Goal: Information Seeking & Learning: Learn about a topic

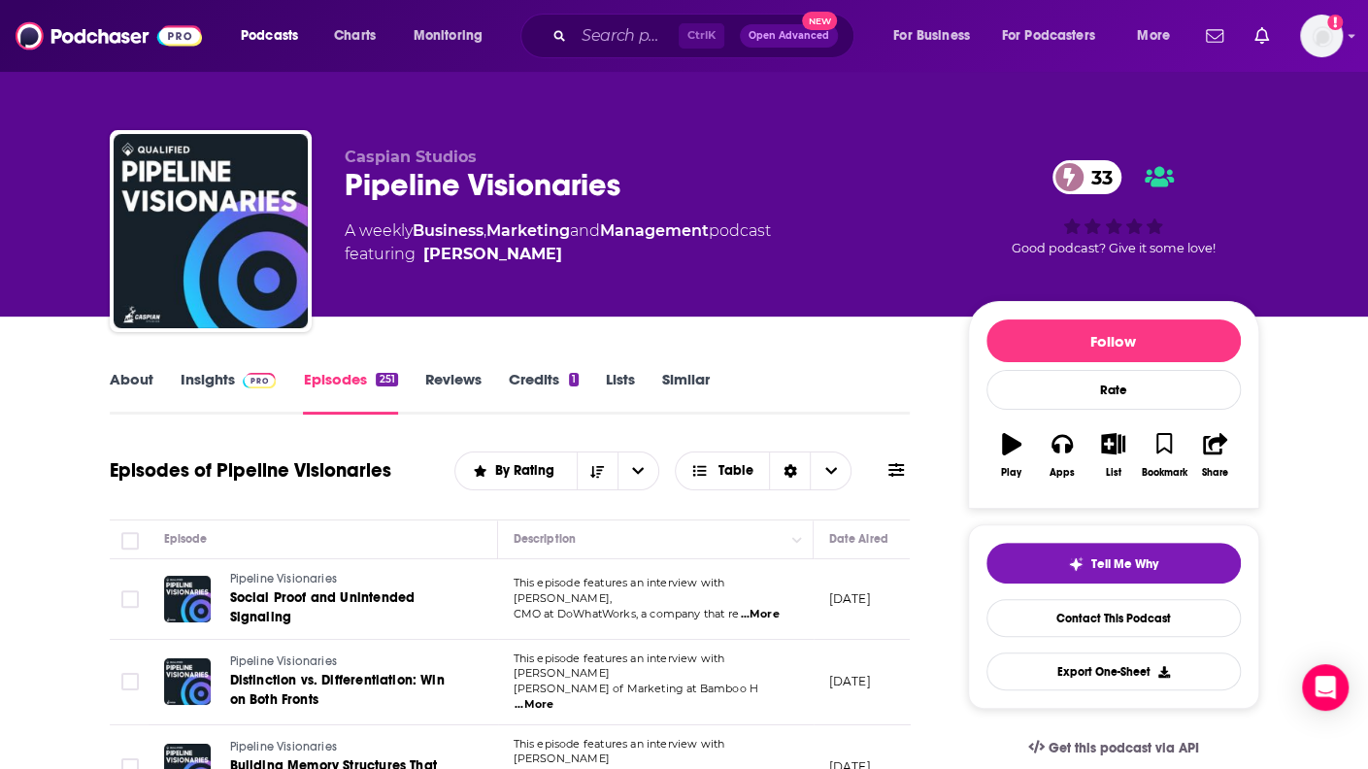
click at [571, 34] on div "Ctrl K Open Advanced New" at bounding box center [688, 36] width 334 height 45
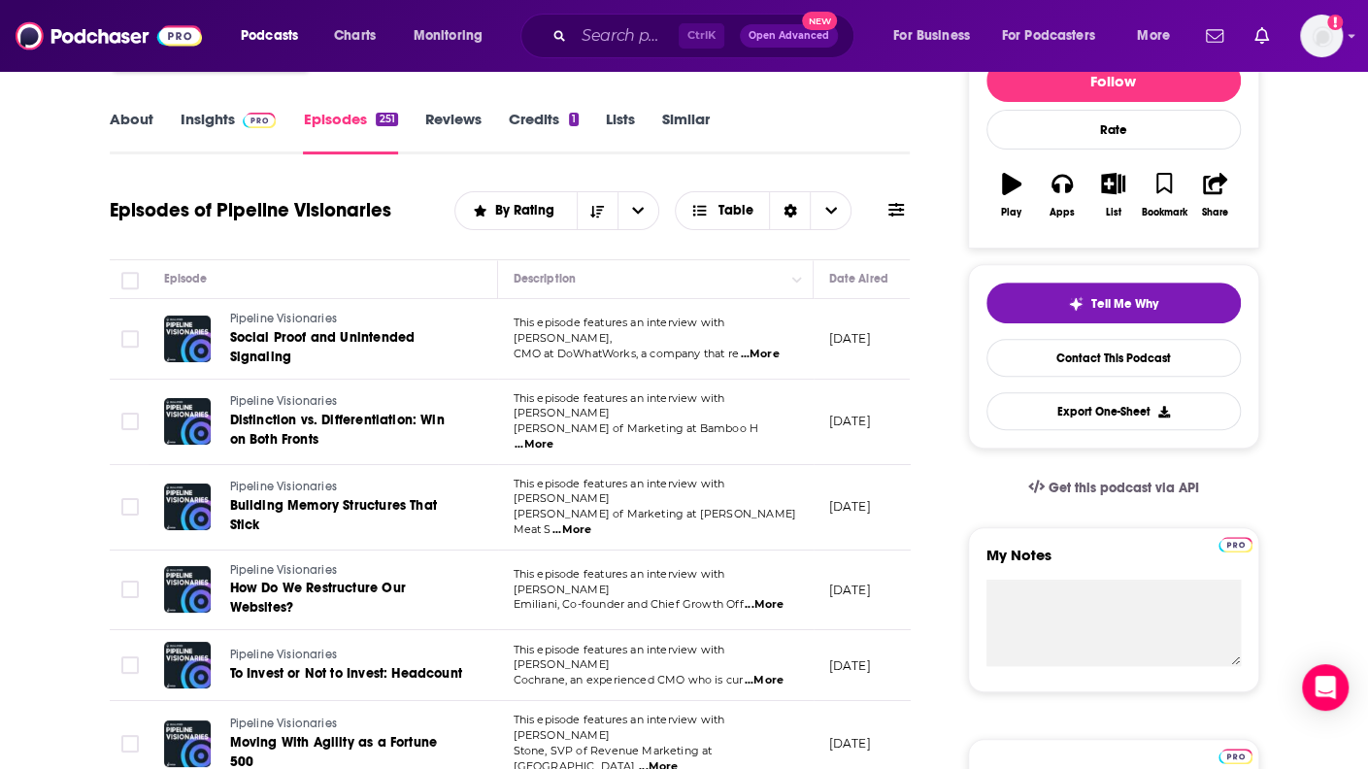
scroll to position [270, 0]
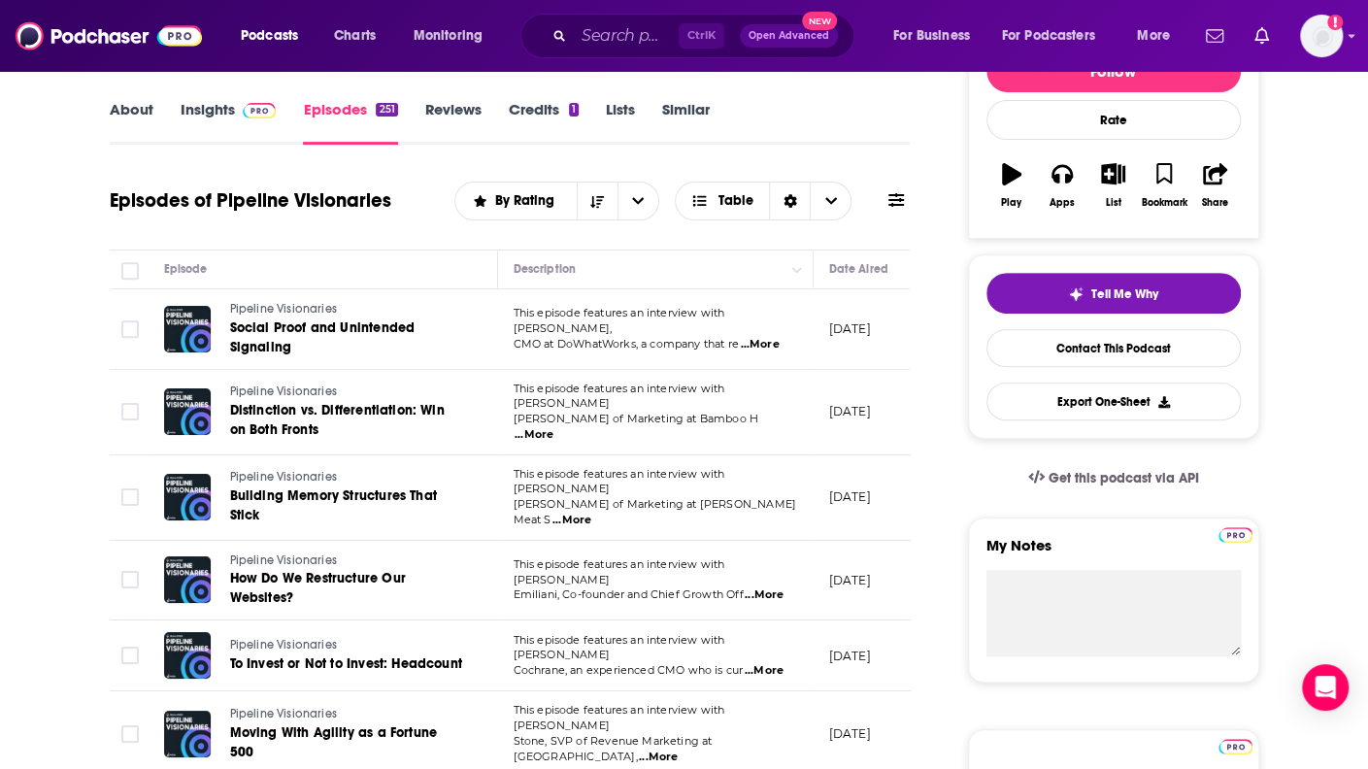
click at [144, 119] on link "About" at bounding box center [132, 122] width 44 height 45
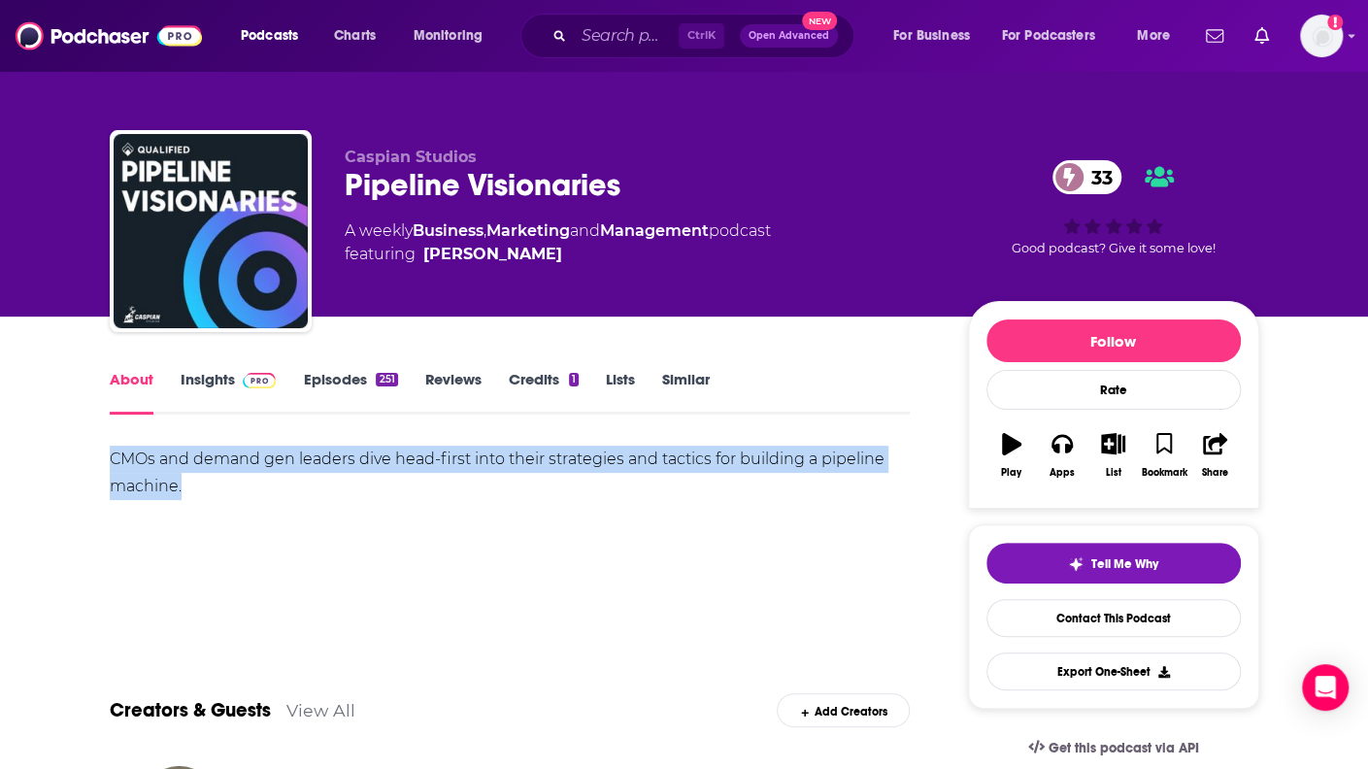
drag, startPoint x: 208, startPoint y: 481, endPoint x: 109, endPoint y: 461, distance: 100.9
click at [110, 461] on div "CMOs and demand gen leaders dive head-first into their strategies and tactics f…" at bounding box center [510, 473] width 801 height 54
copy div "CMOs and demand gen leaders dive head-first into their strategies and tactics f…"
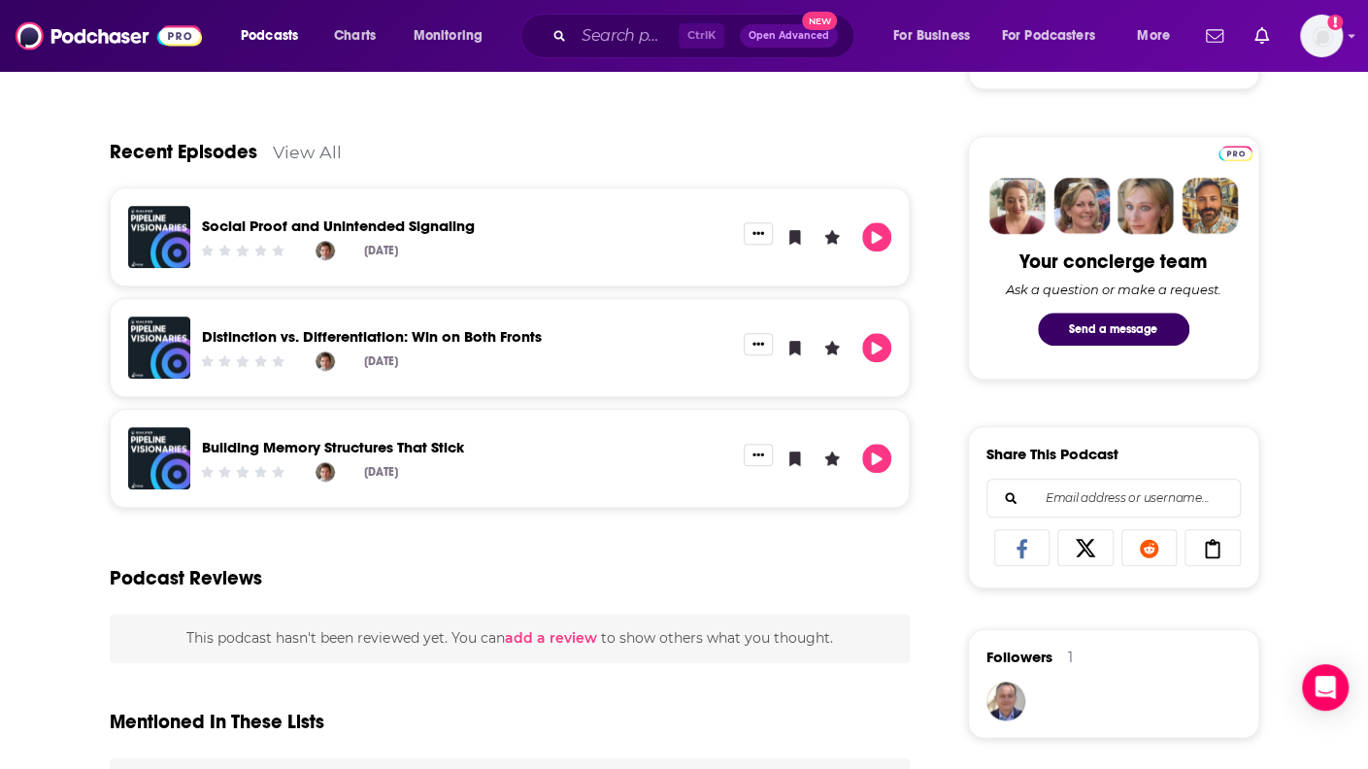
scroll to position [868, 0]
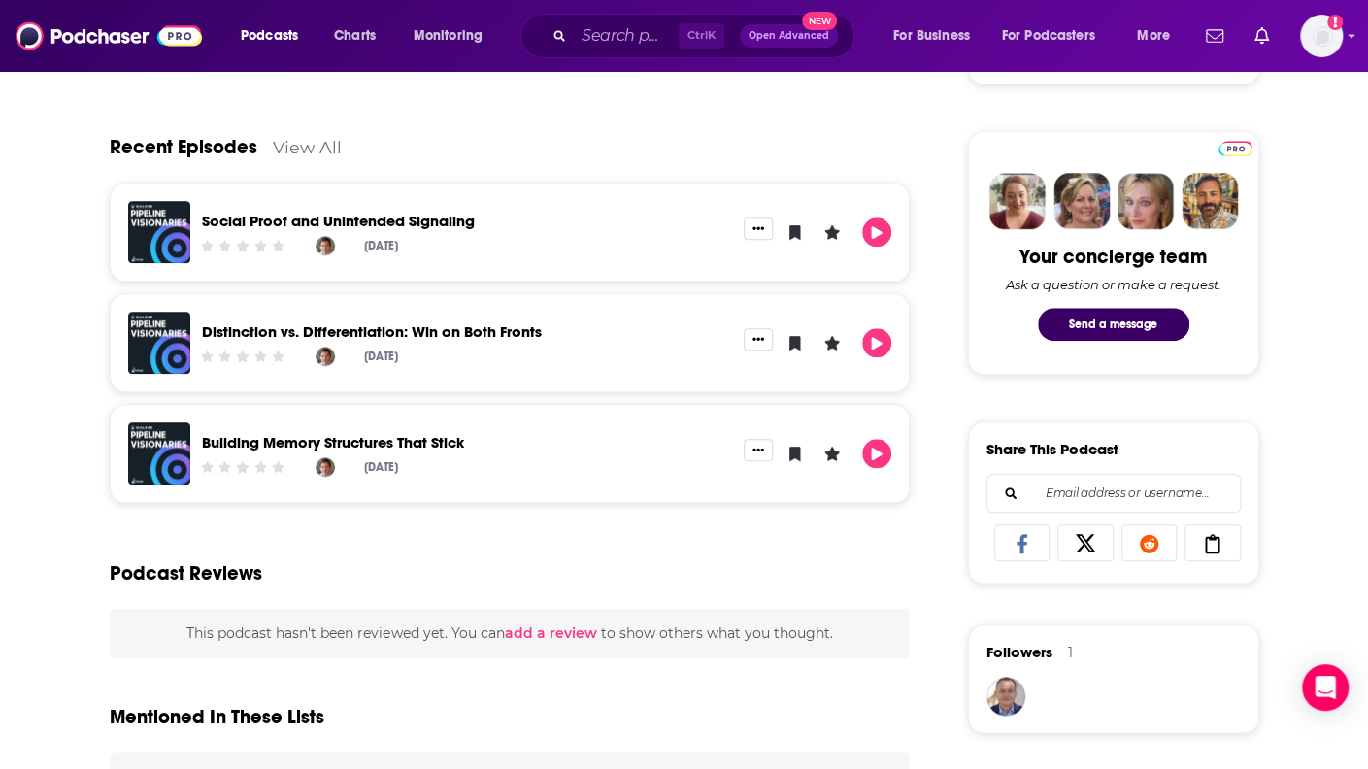
click at [1310, 523] on div "About Insights Episodes 251 Reviews Credits 1 Lists Similar CMOs and demand gen…" at bounding box center [684, 550] width 1368 height 2204
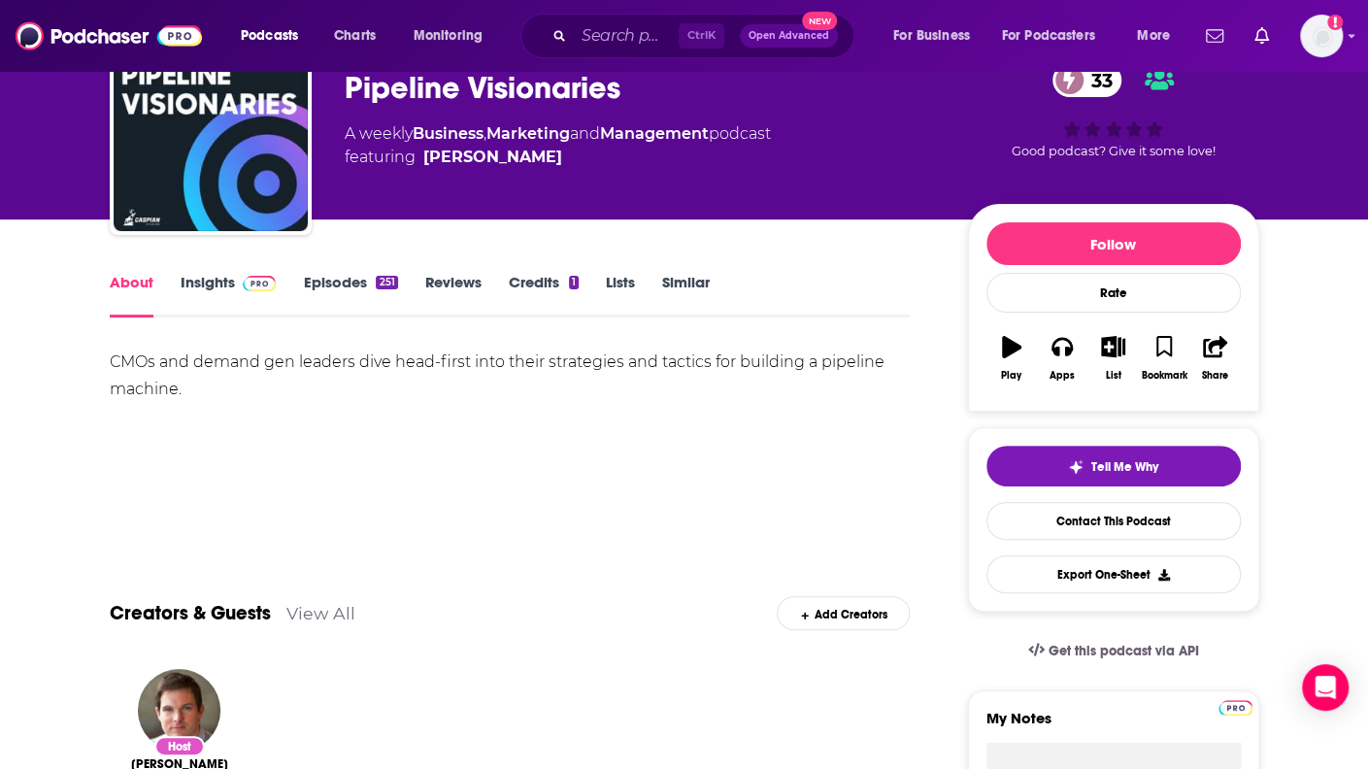
scroll to position [0, 0]
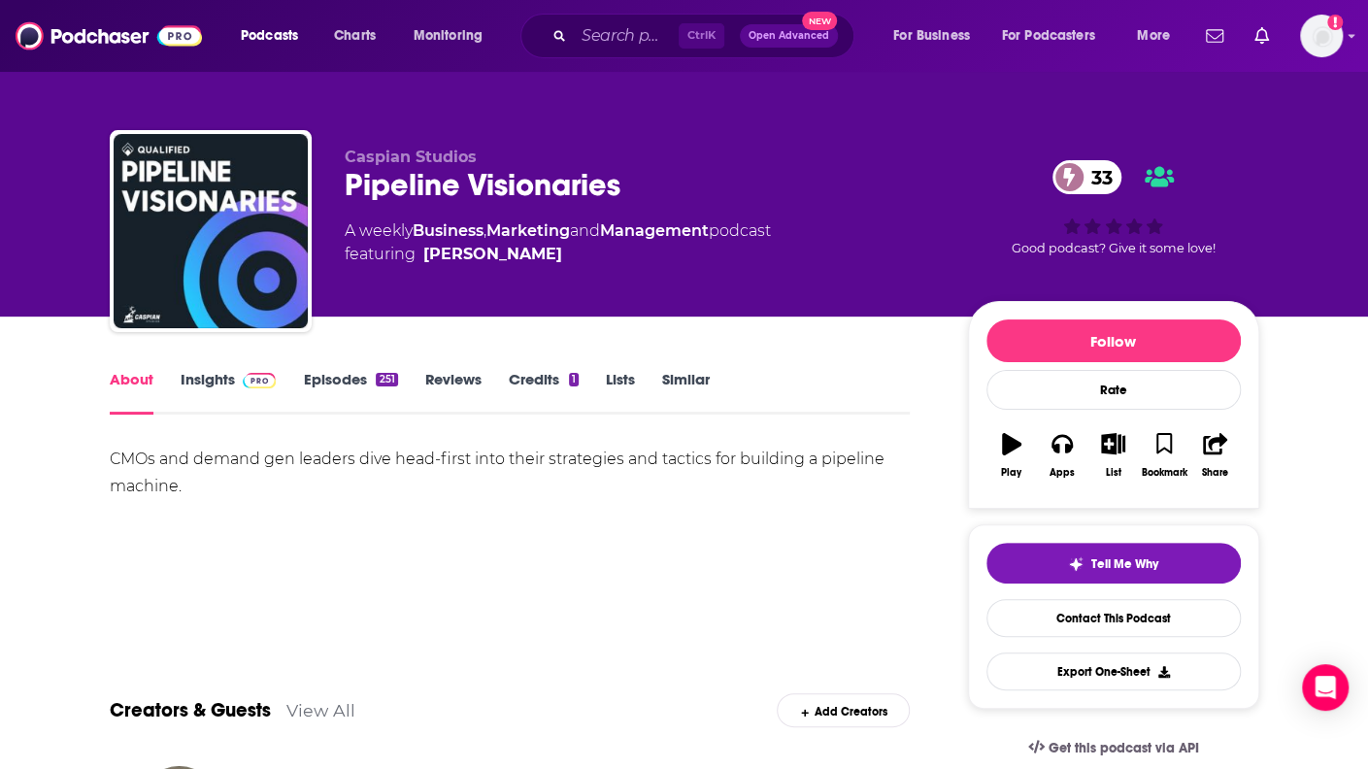
click at [203, 374] on link "Insights" at bounding box center [229, 392] width 96 height 45
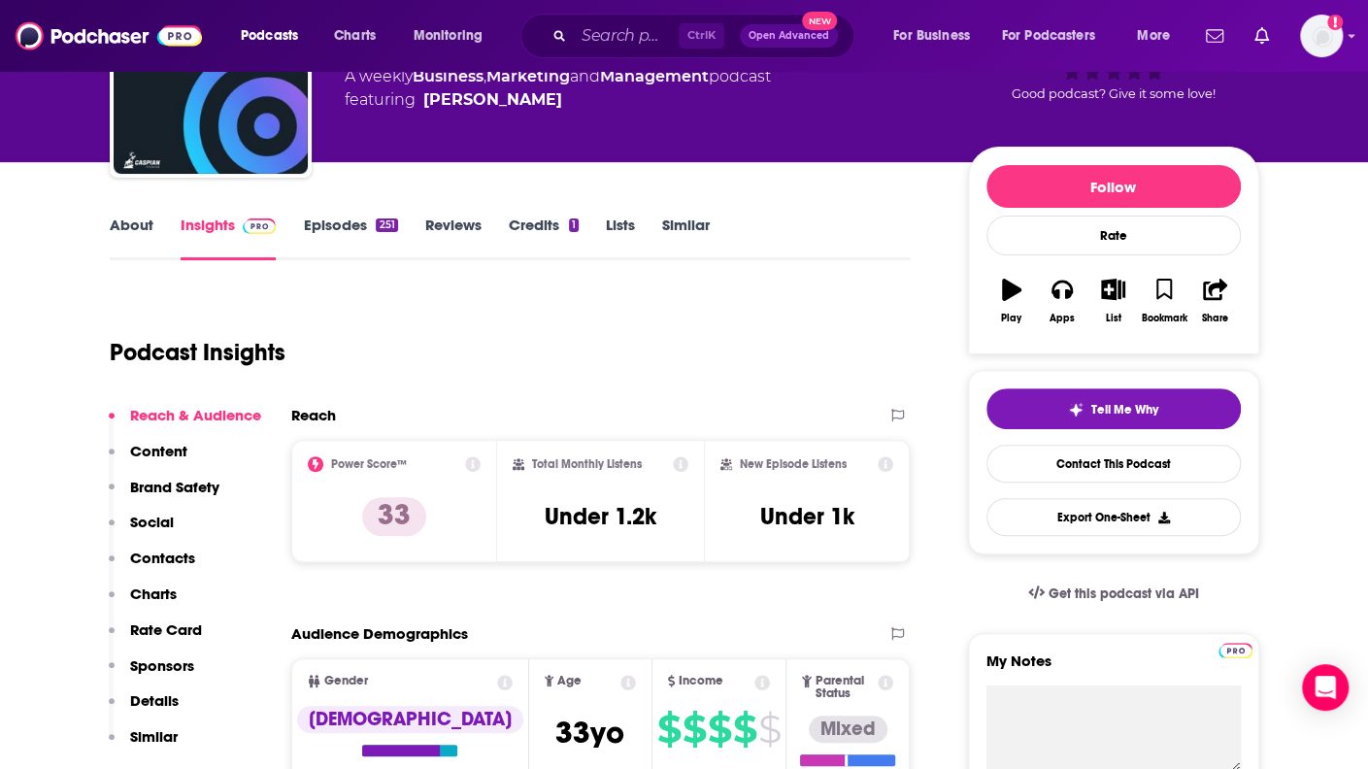
scroll to position [165, 0]
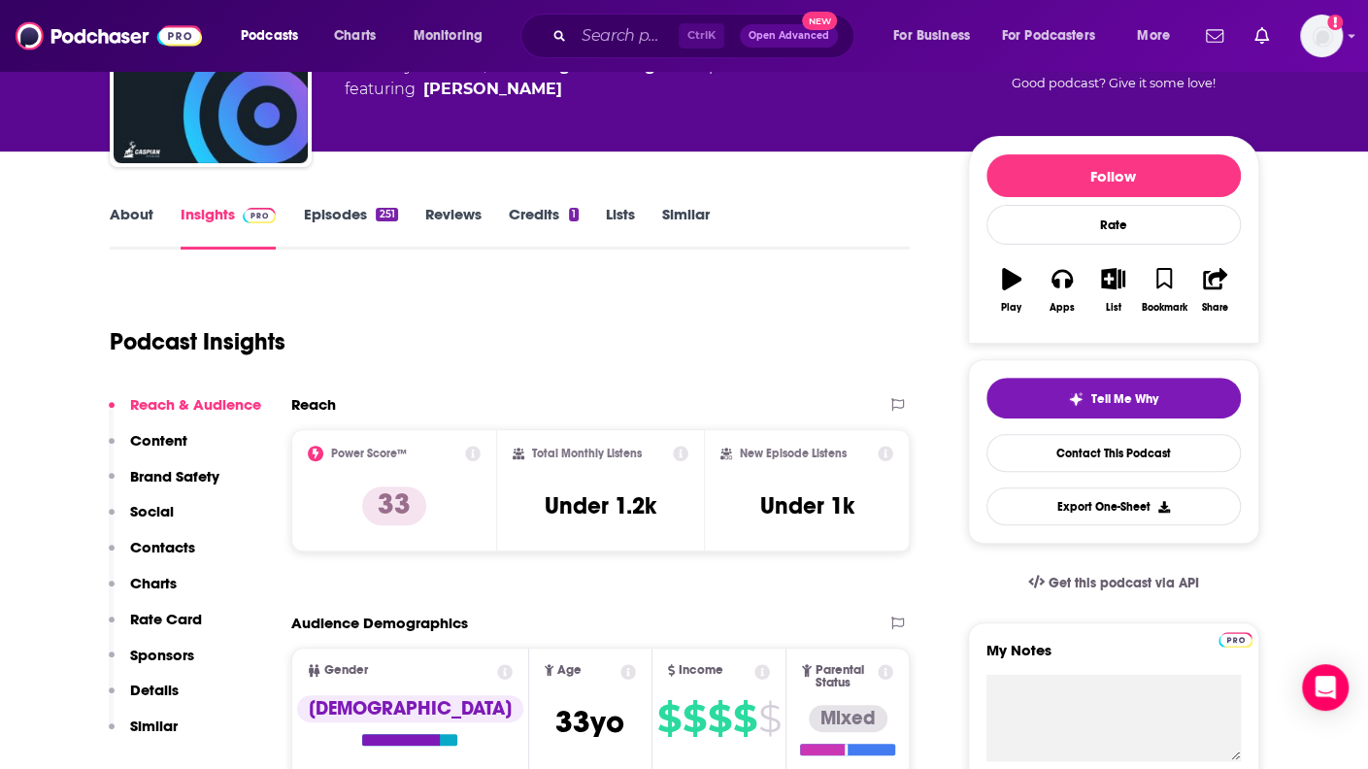
click at [1256, 586] on div "Get this podcast via API" at bounding box center [1113, 583] width 291 height 48
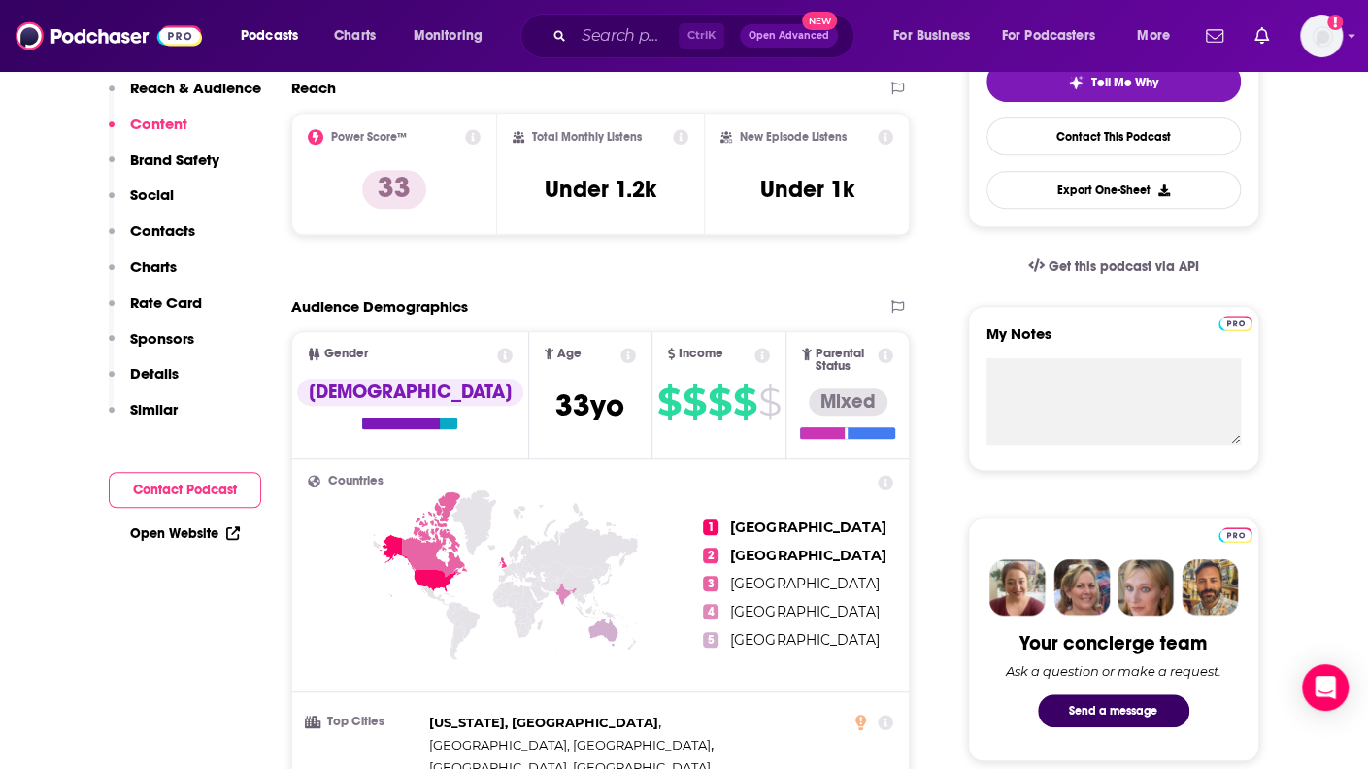
scroll to position [0, 0]
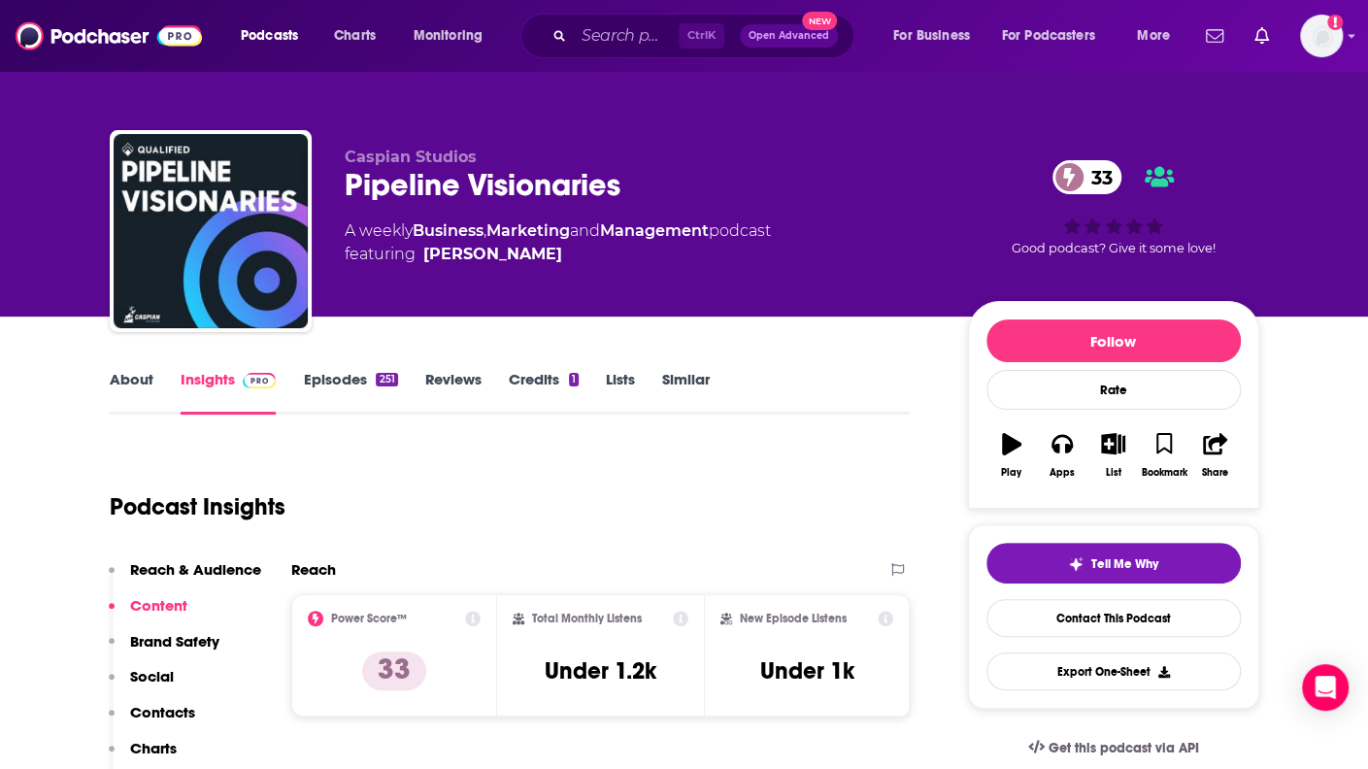
click at [132, 382] on link "About" at bounding box center [132, 392] width 44 height 45
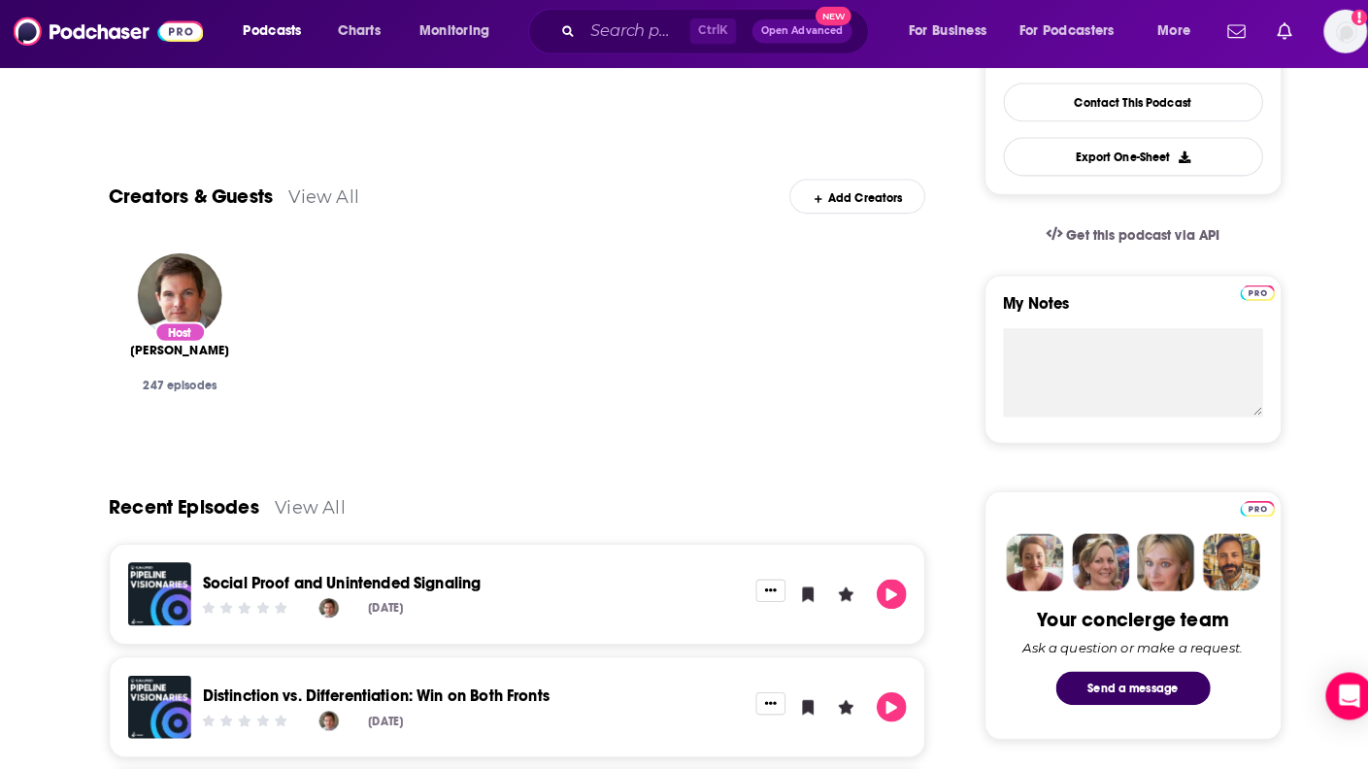
scroll to position [513, 0]
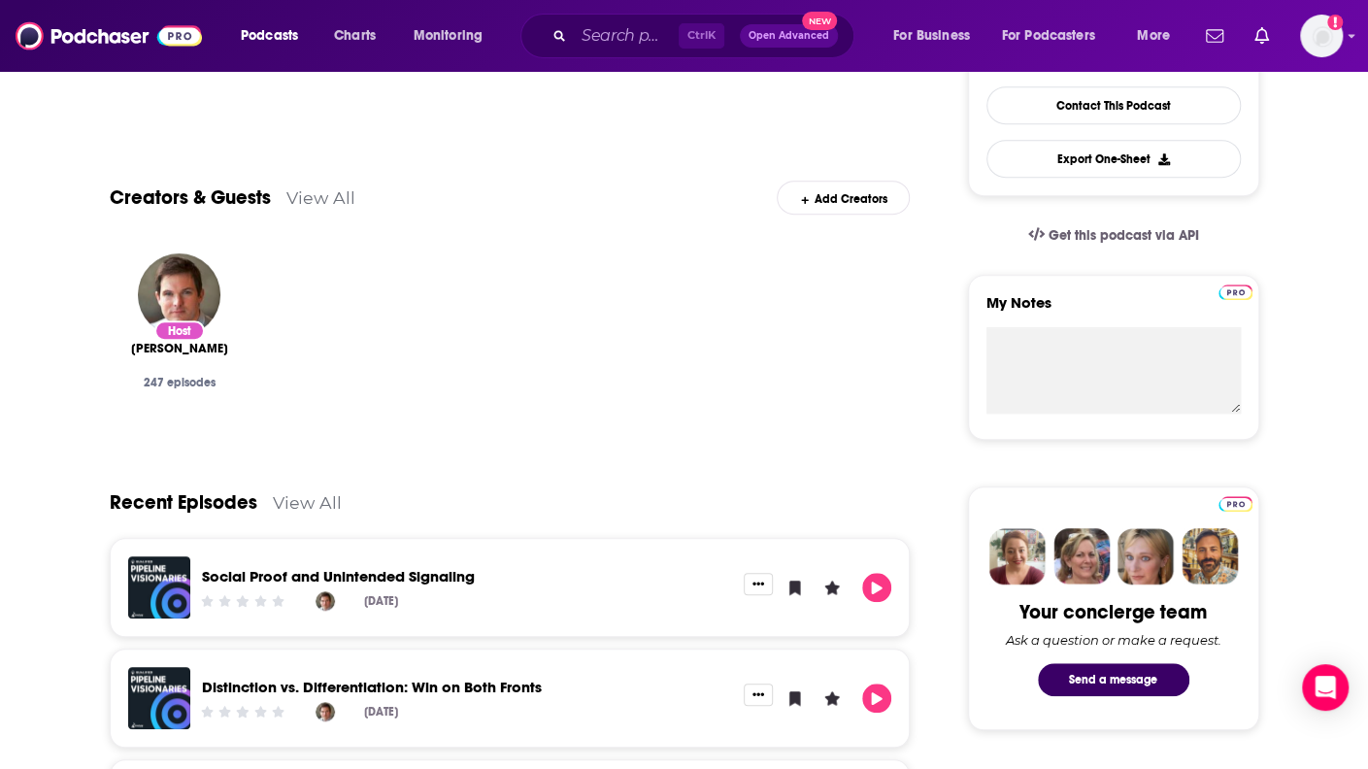
click at [1303, 415] on div "About Insights Episodes 251 Reviews Credits 1 Lists Similar CMOs and demand gen…" at bounding box center [684, 752] width 1243 height 1897
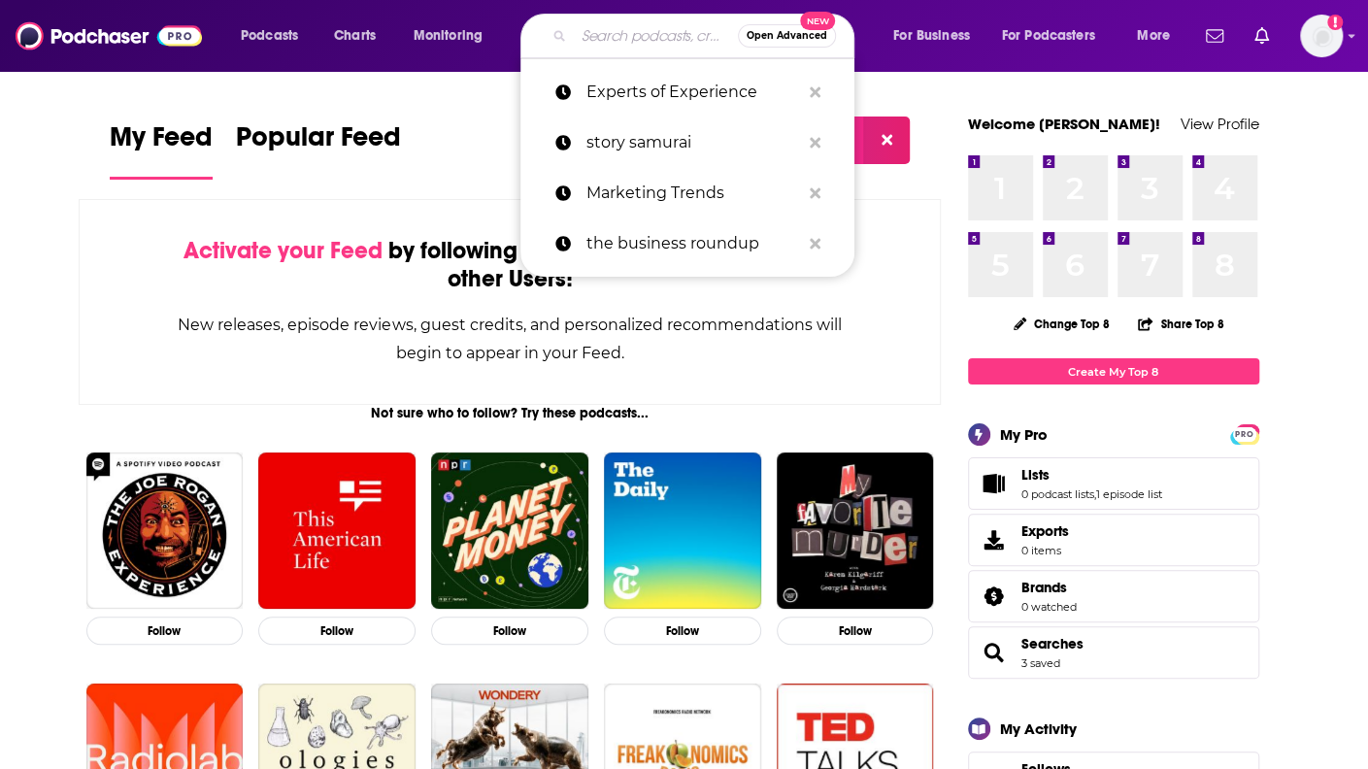
click at [617, 34] on input "Search podcasts, credits, & more..." at bounding box center [656, 35] width 164 height 31
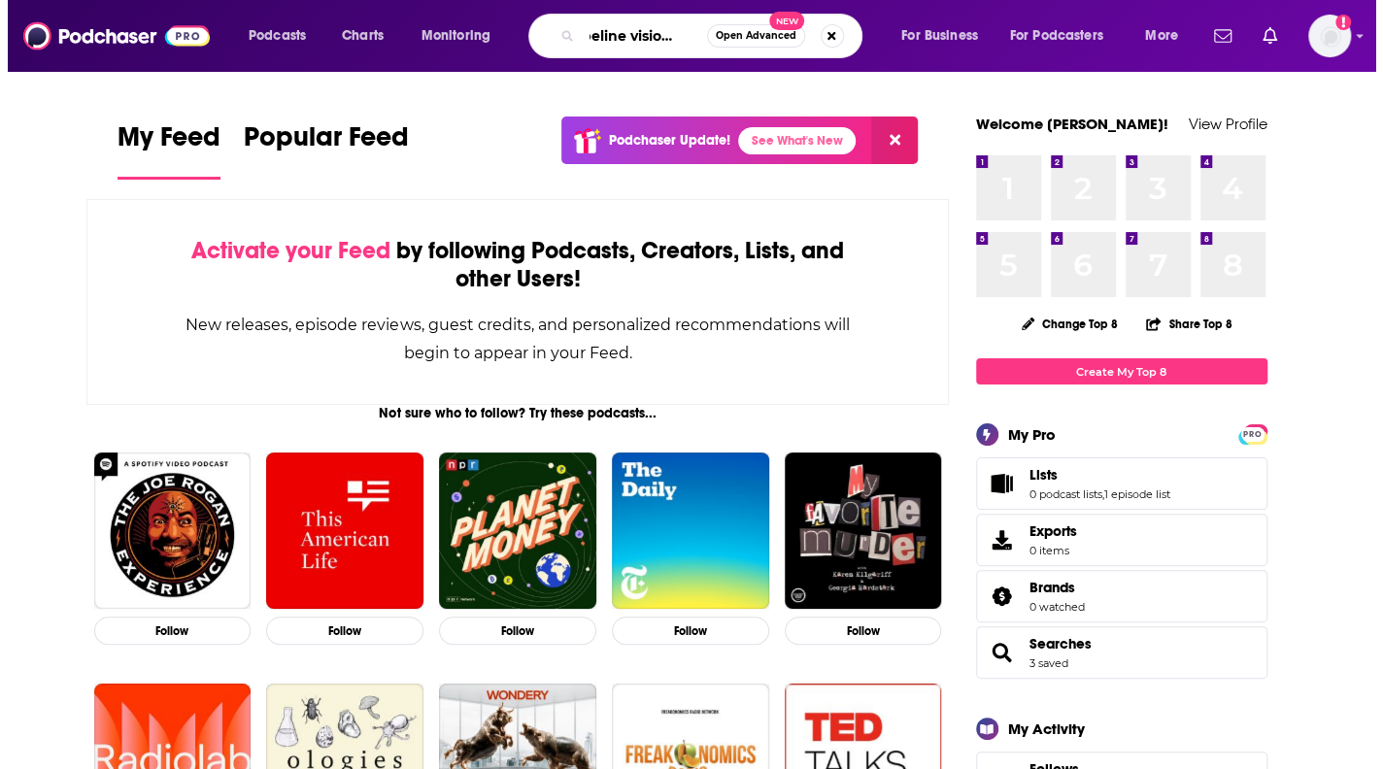
scroll to position [0, 28]
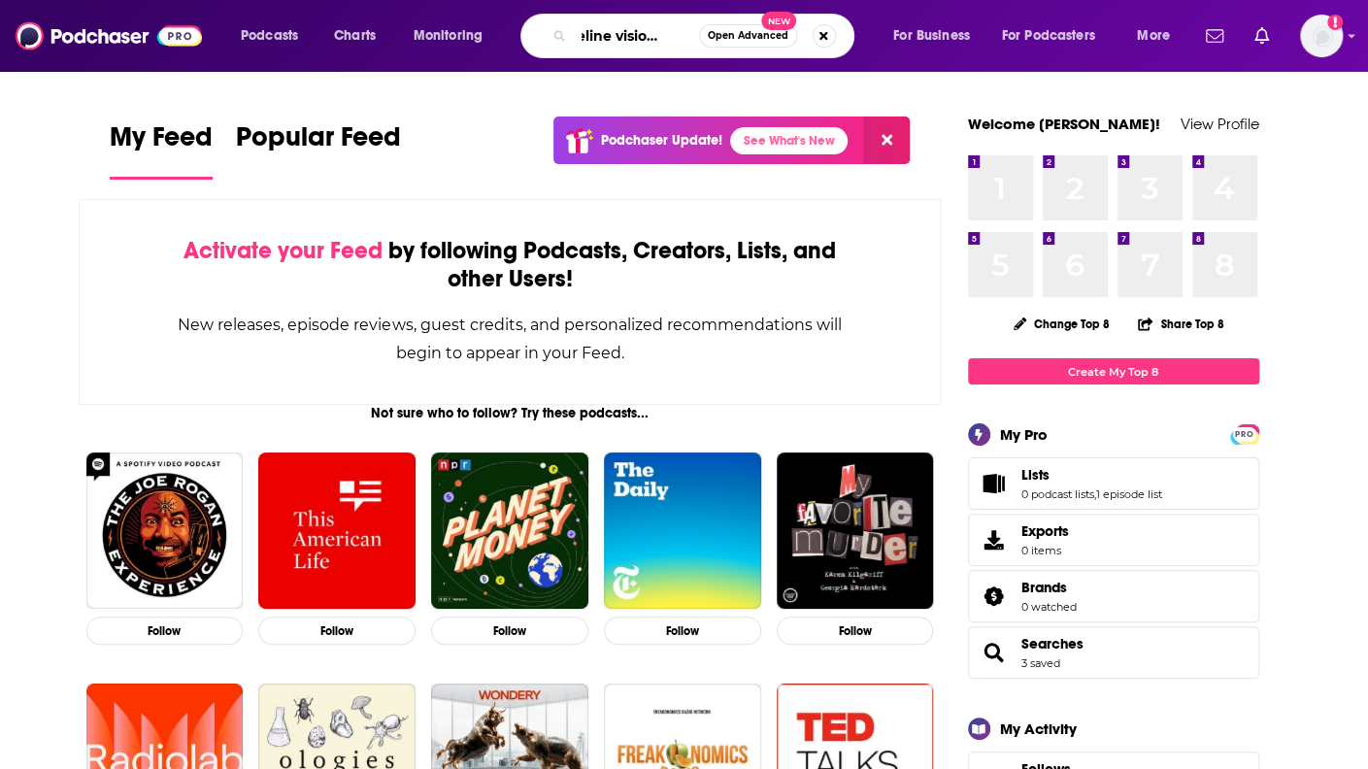
type input "pipeline visionaries"
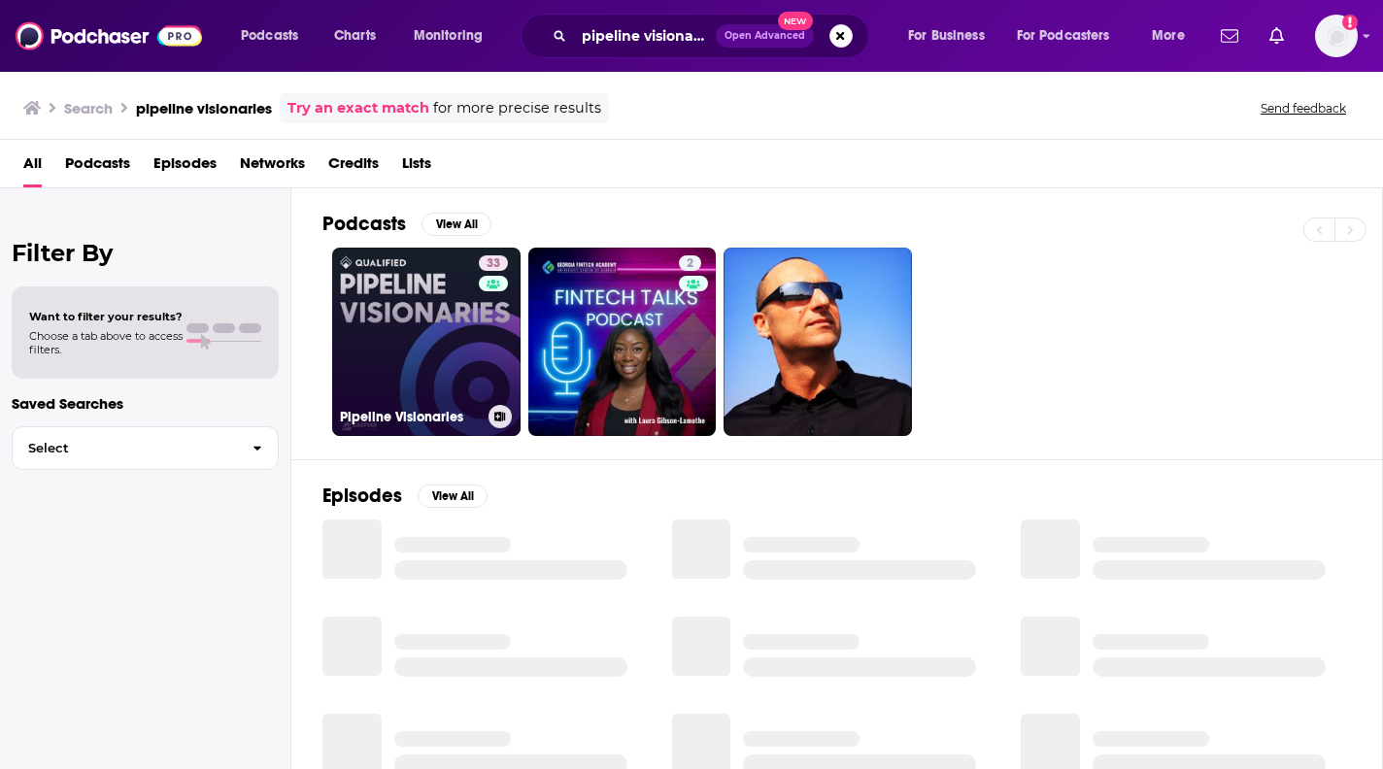
click at [413, 323] on link "33 Pipeline Visionaries" at bounding box center [426, 342] width 188 height 188
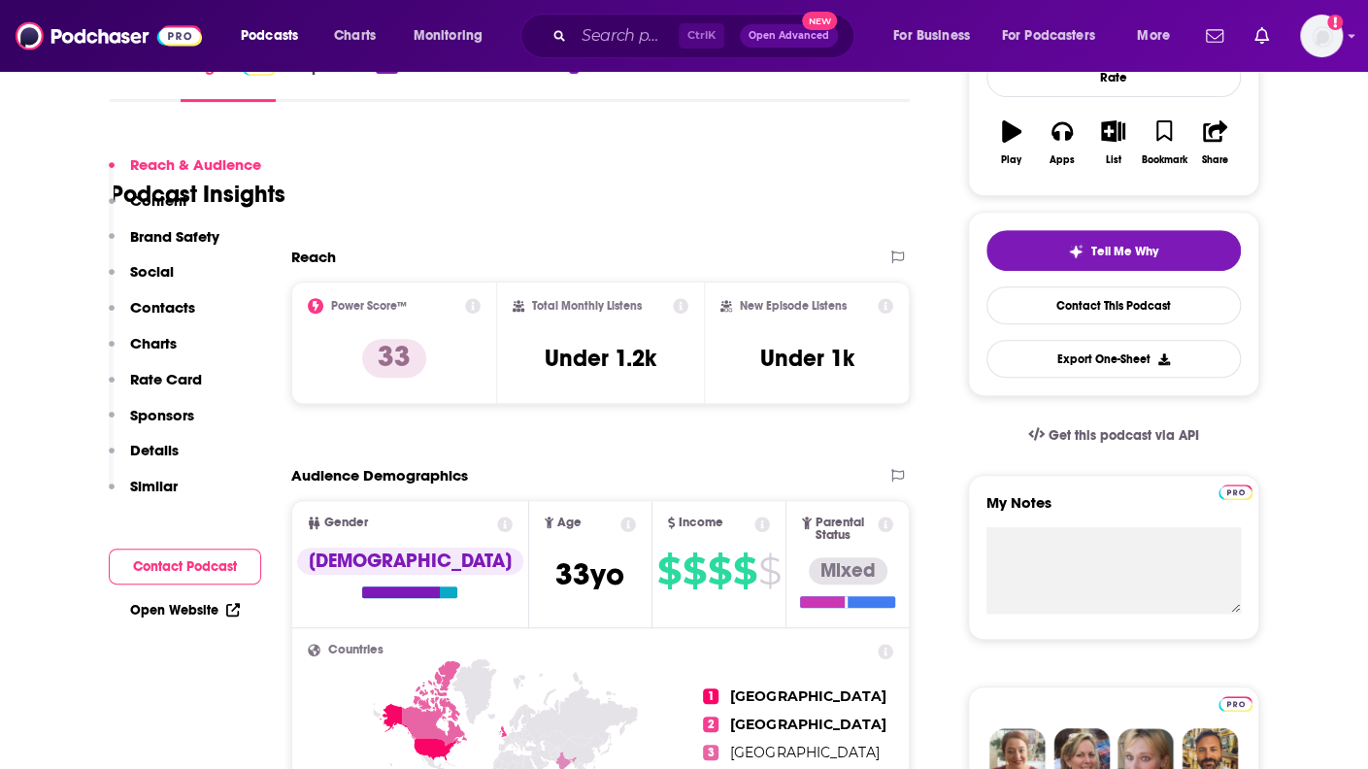
scroll to position [388, 0]
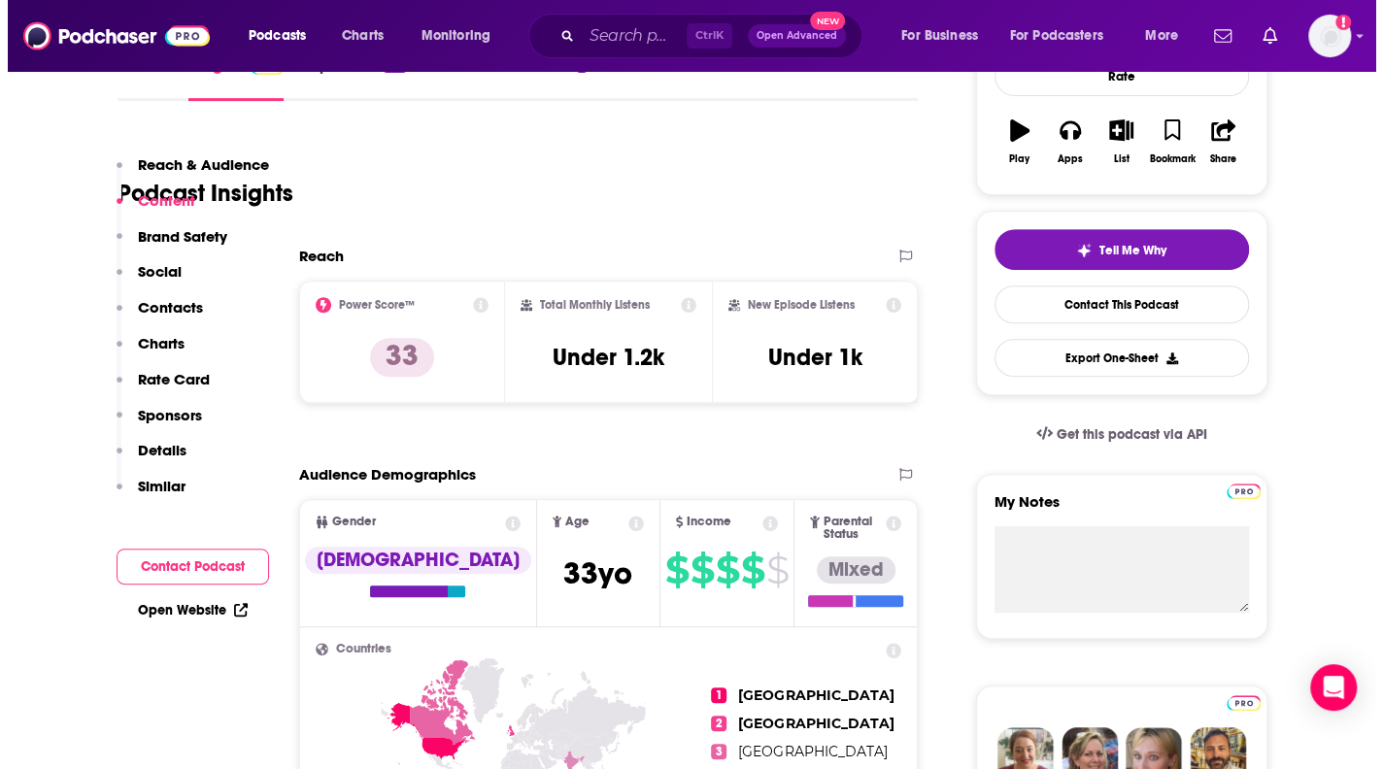
scroll to position [0, 0]
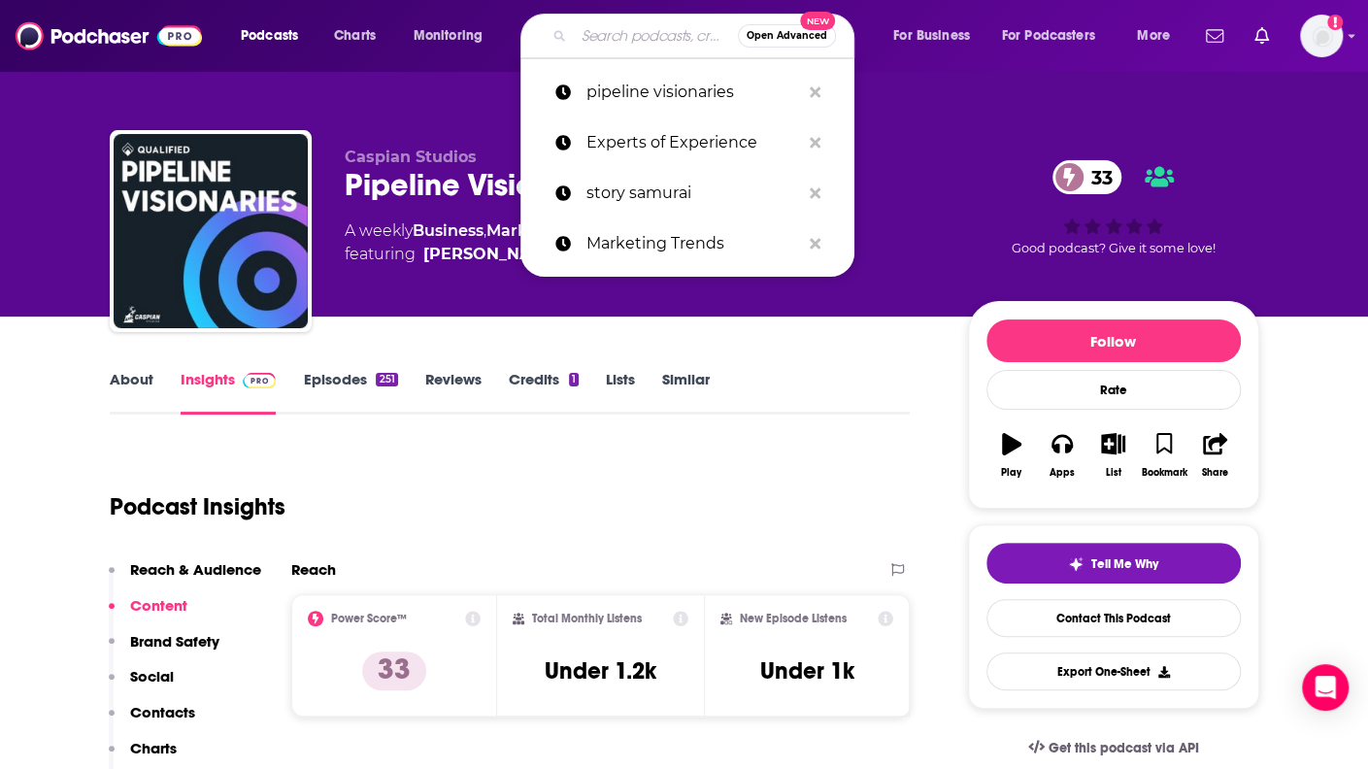
click at [598, 42] on input "Search podcasts, credits, & more..." at bounding box center [656, 35] width 164 height 31
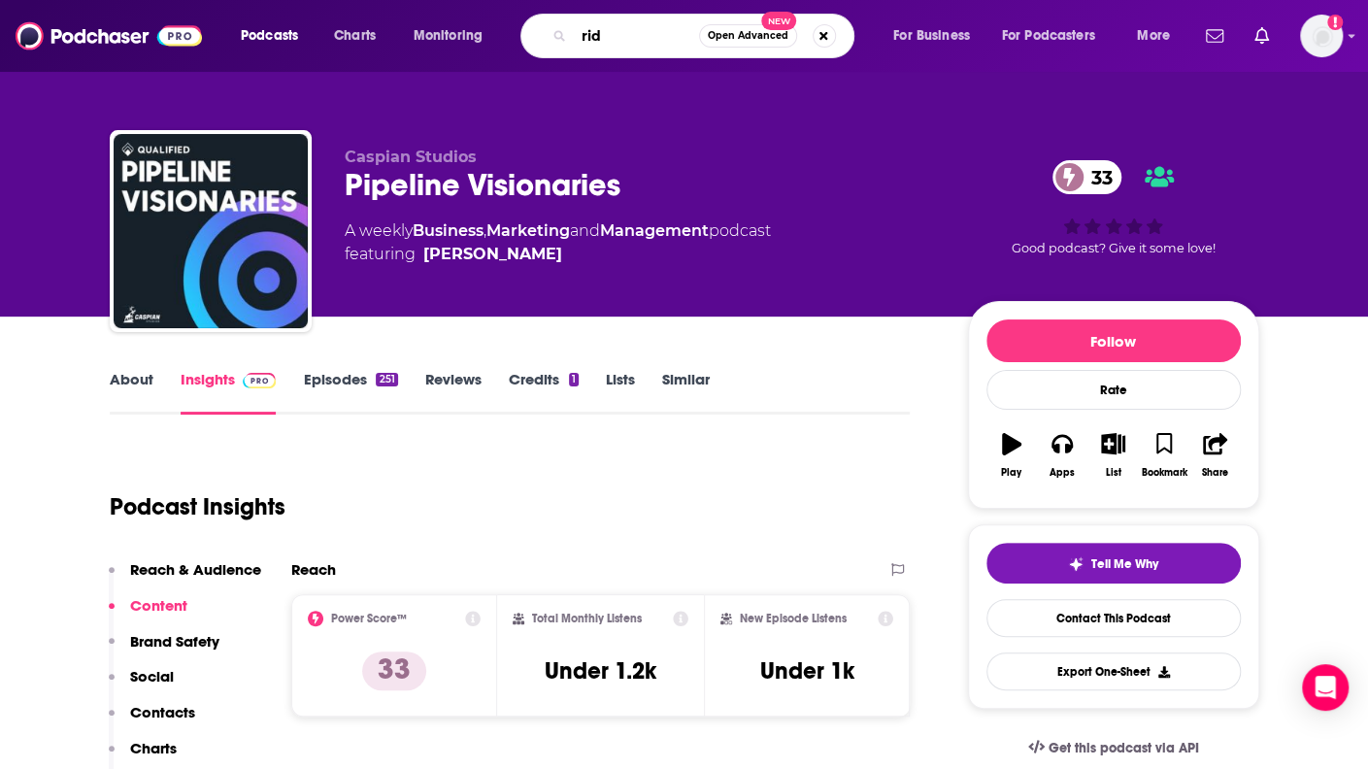
type input "ride"
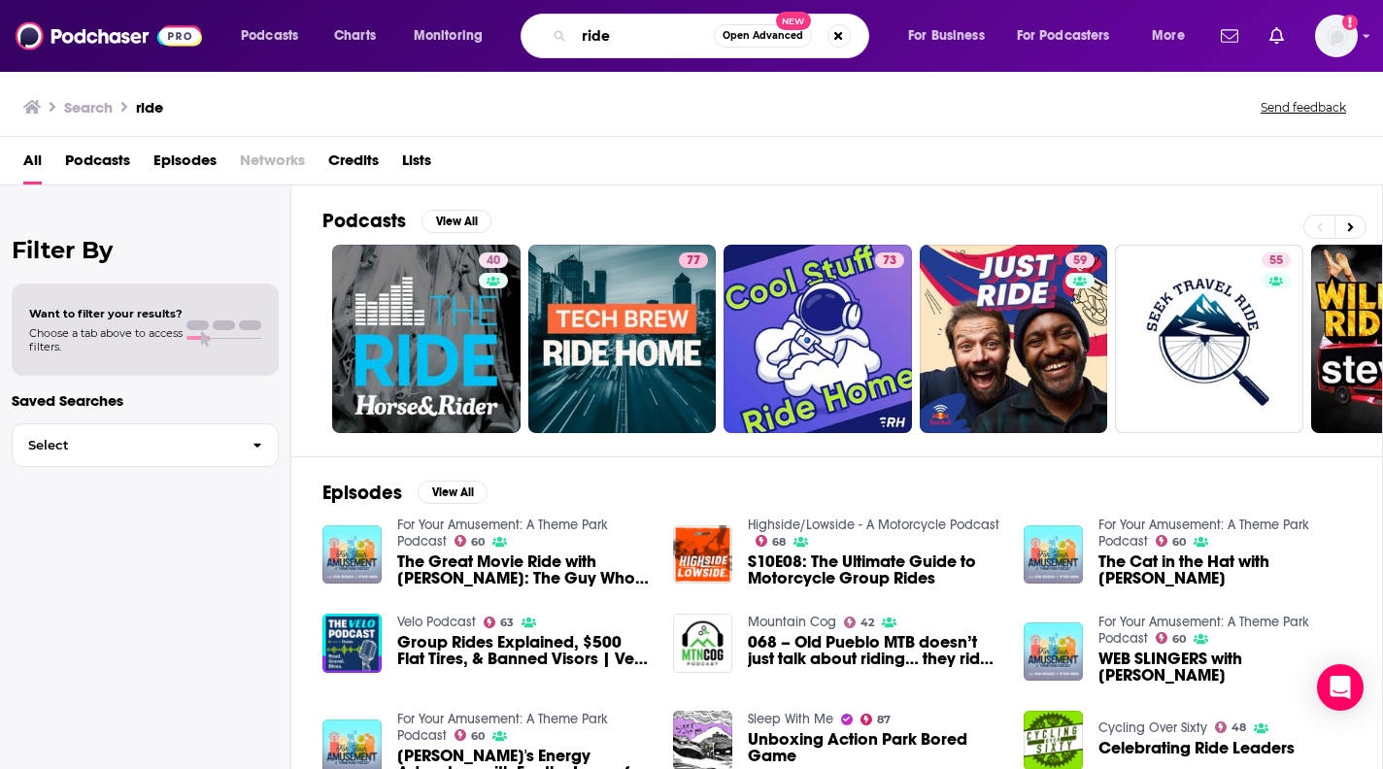
click at [634, 26] on input "ride" at bounding box center [644, 35] width 140 height 31
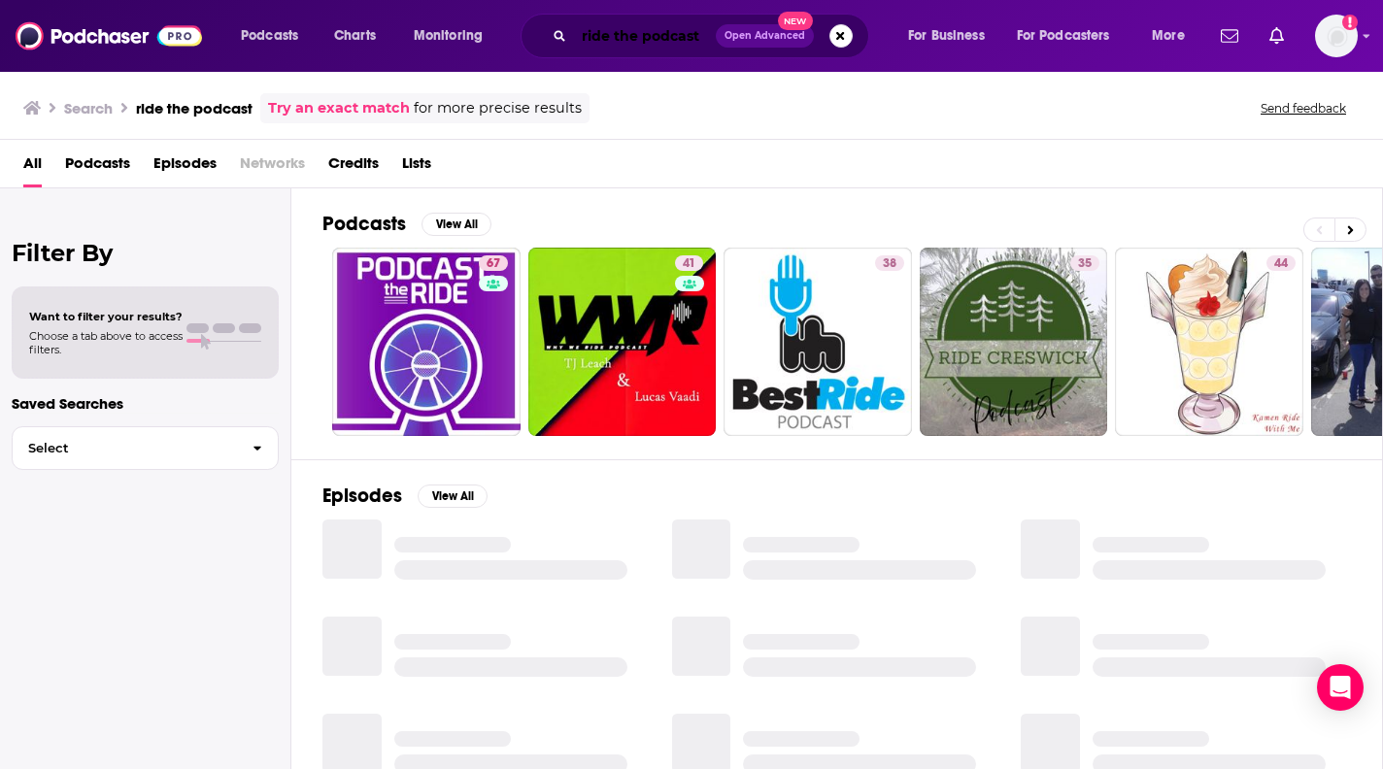
click at [688, 46] on input "ride the podcast" at bounding box center [645, 35] width 142 height 31
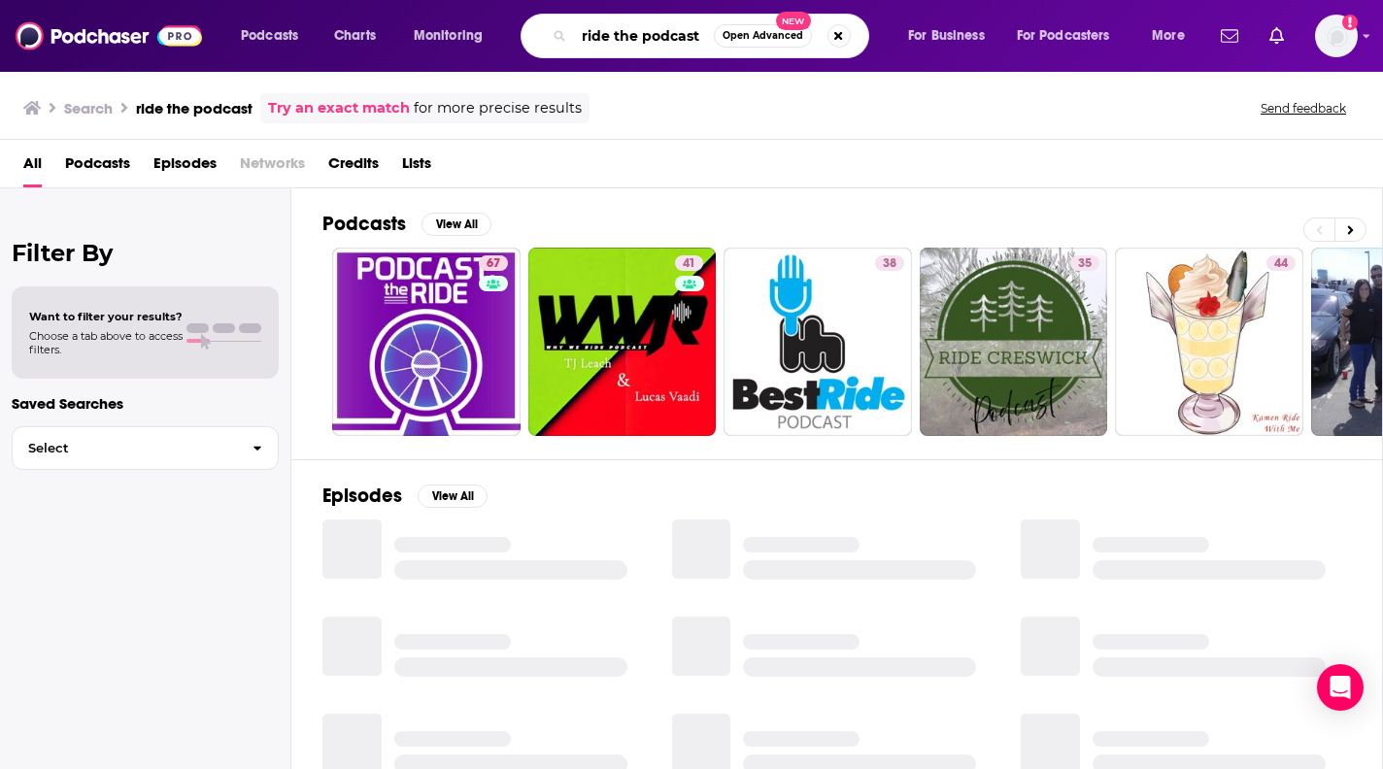
click at [688, 46] on input "ride the podcast" at bounding box center [644, 35] width 140 height 31
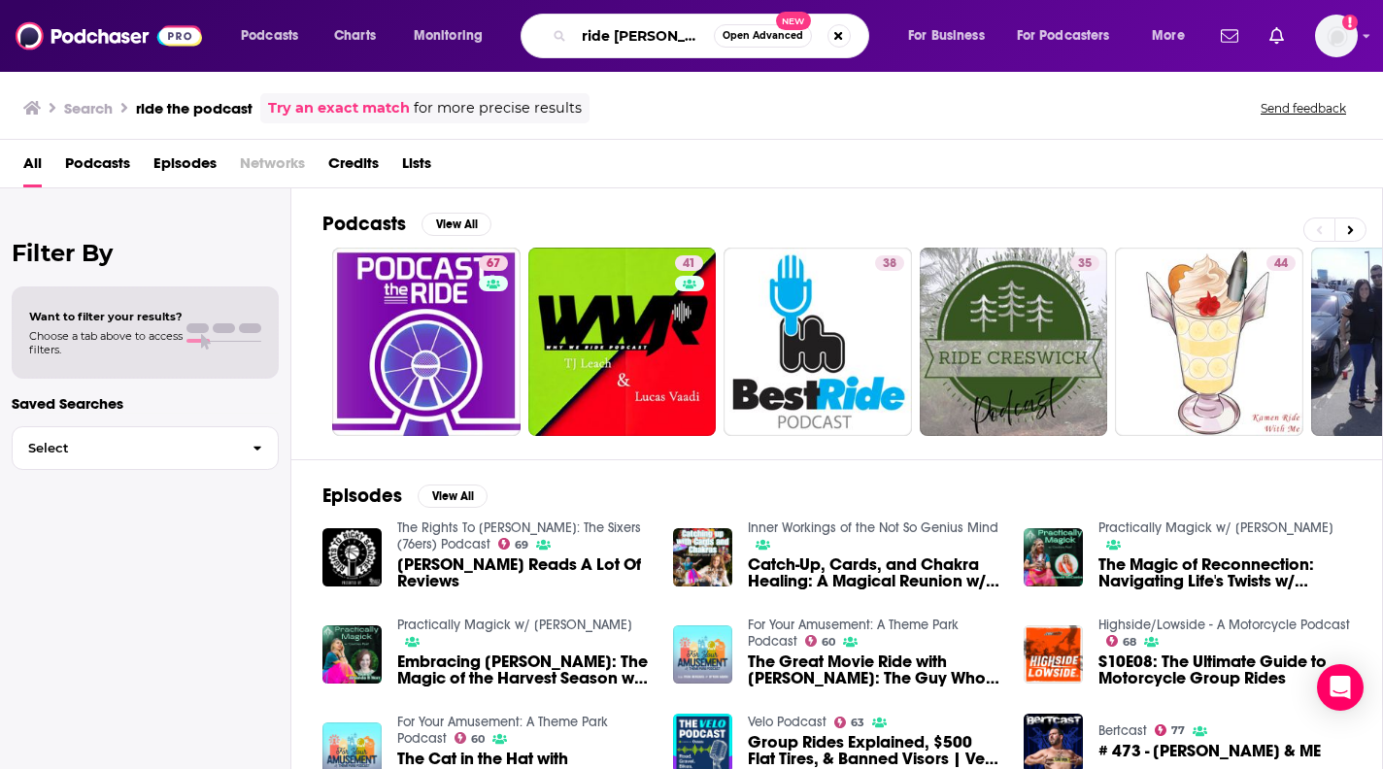
scroll to position [0, 12]
type input "ride [PERSON_NAME]"
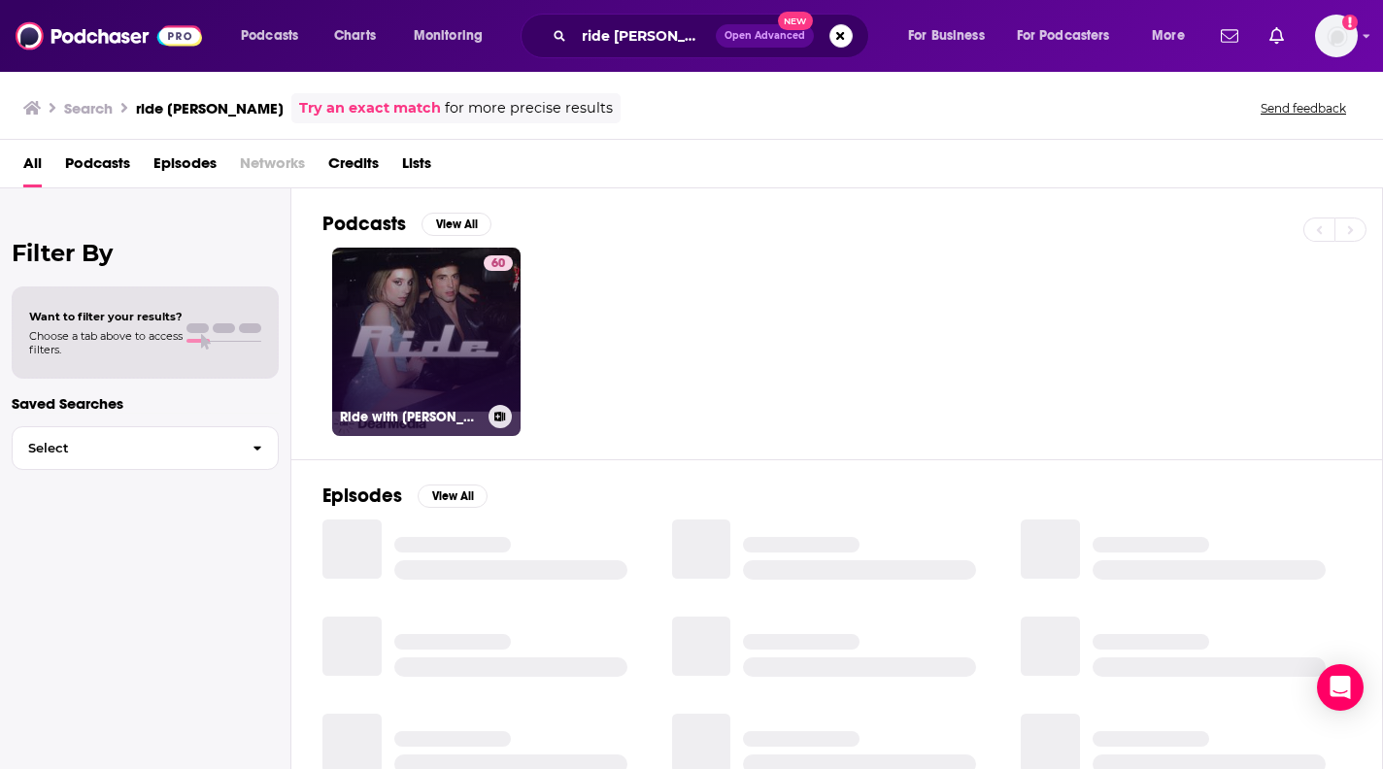
click at [427, 339] on link "60 Ride with [PERSON_NAME] and [PERSON_NAME]" at bounding box center [426, 342] width 188 height 188
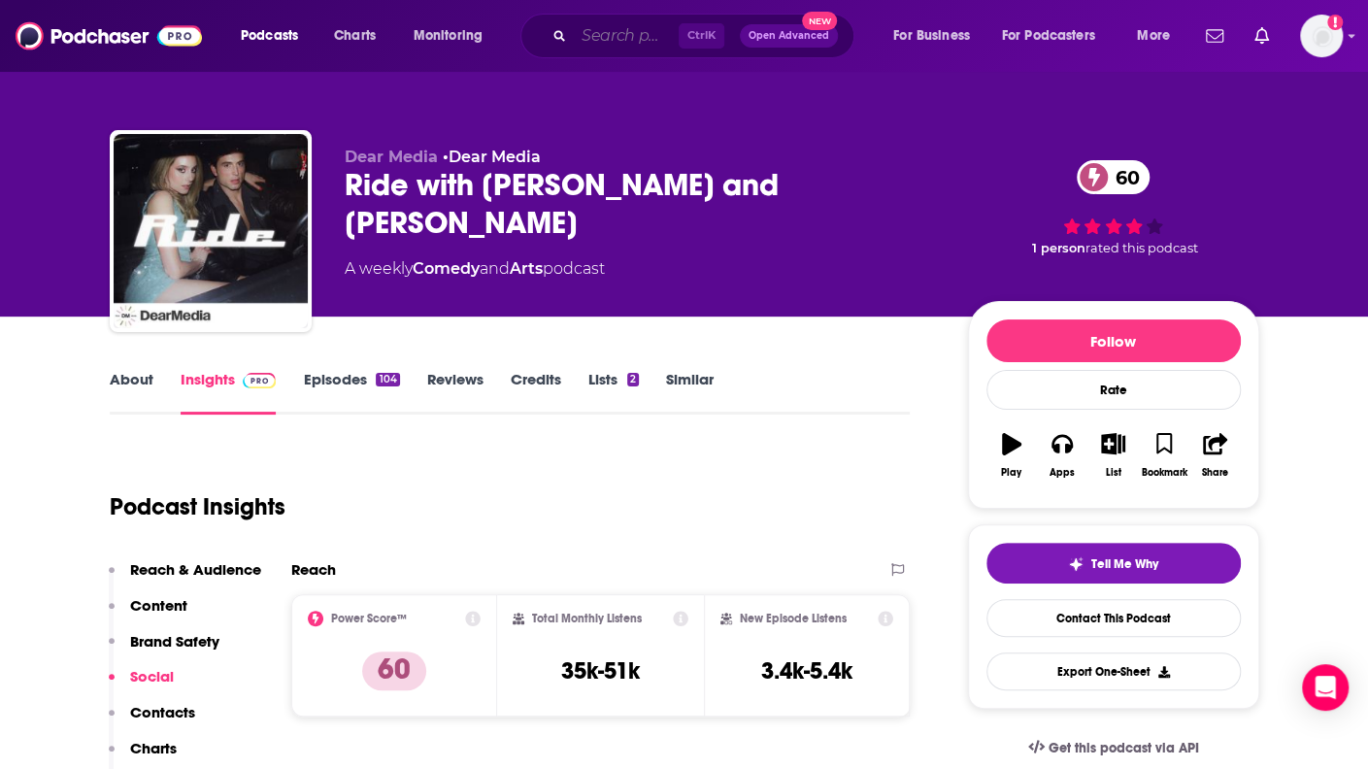
click at [596, 38] on input "Search podcasts, credits, & more..." at bounding box center [626, 35] width 105 height 31
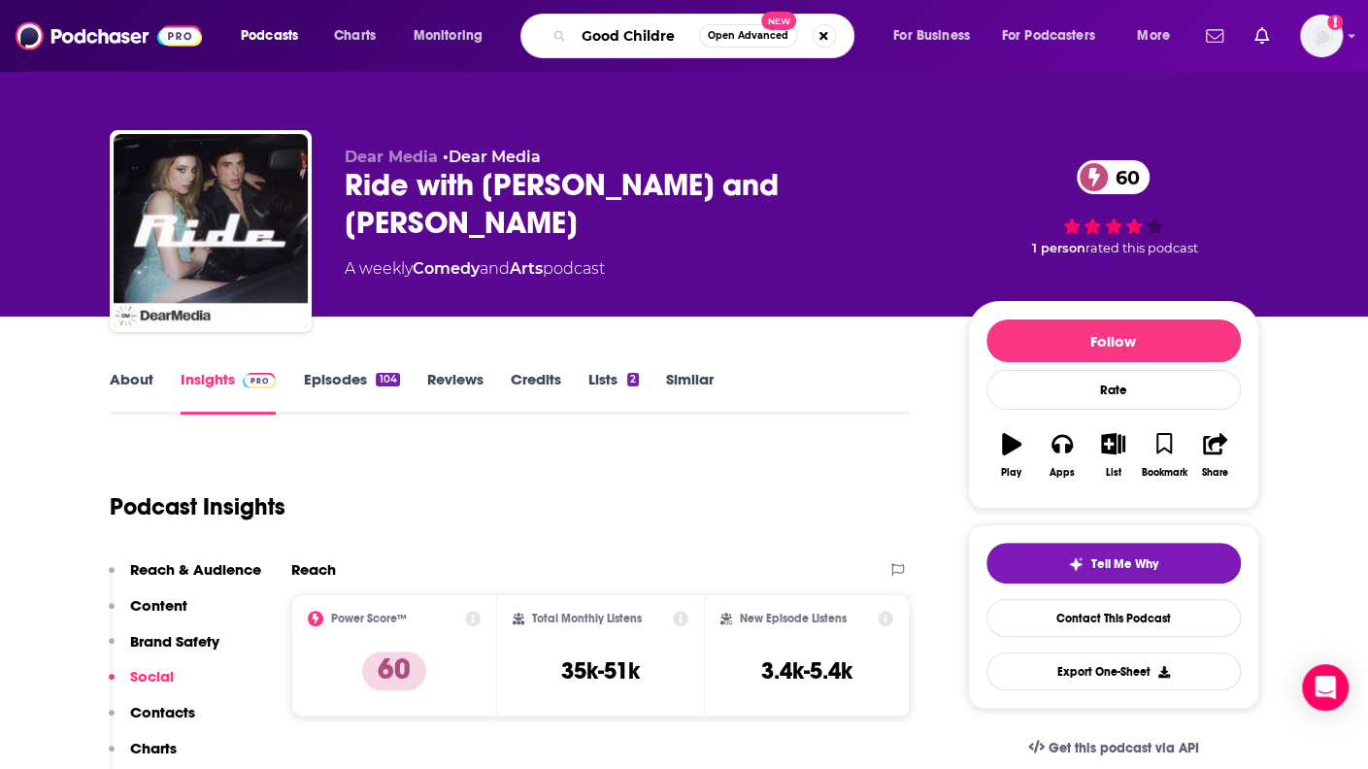
type input "Good Children"
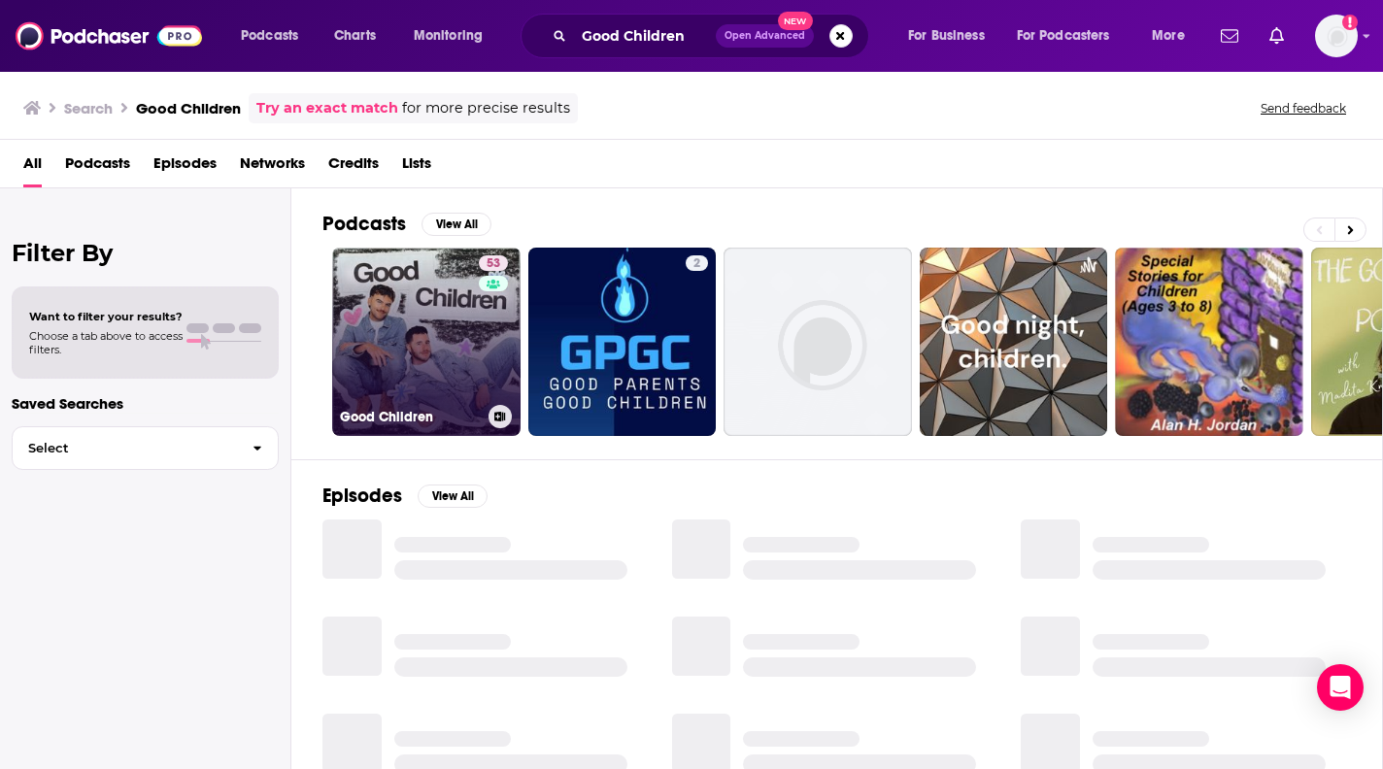
click at [423, 325] on link "53 Good Children" at bounding box center [426, 342] width 188 height 188
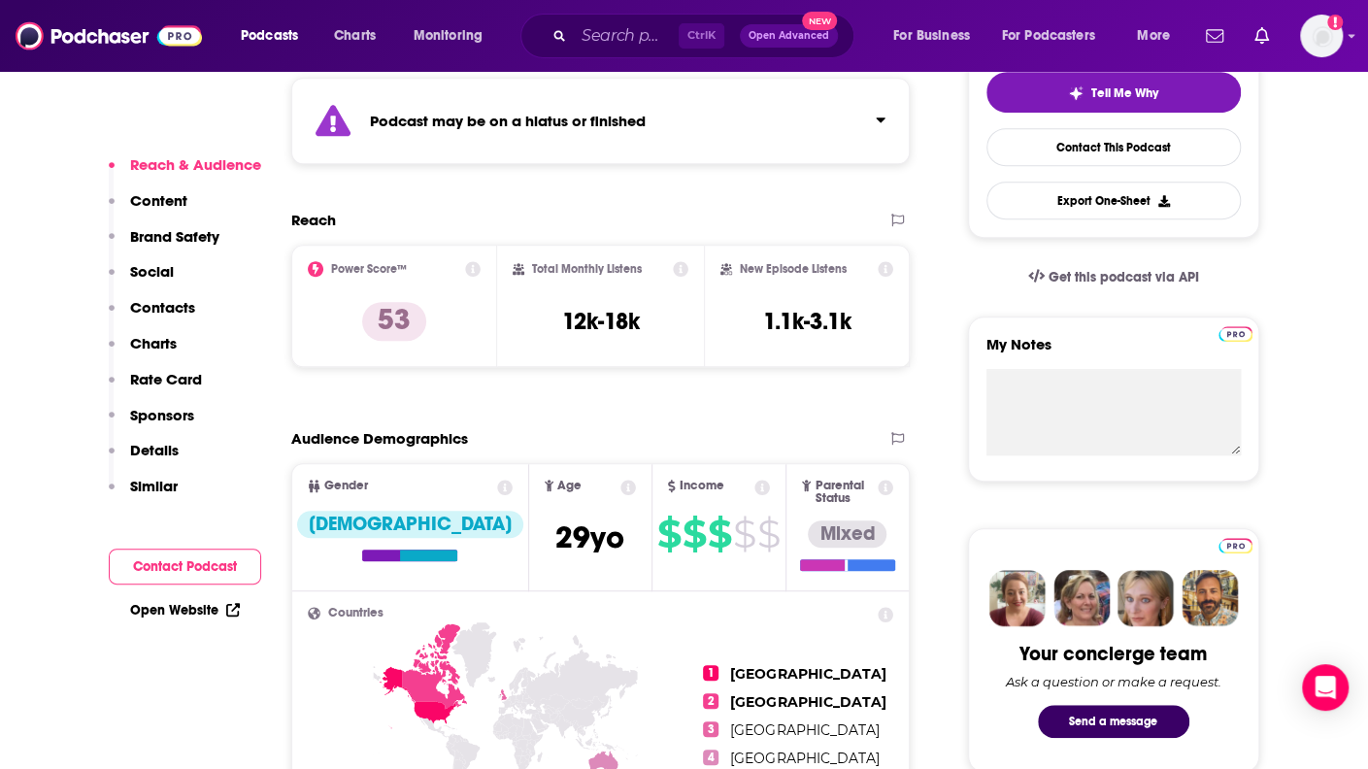
scroll to position [484, 0]
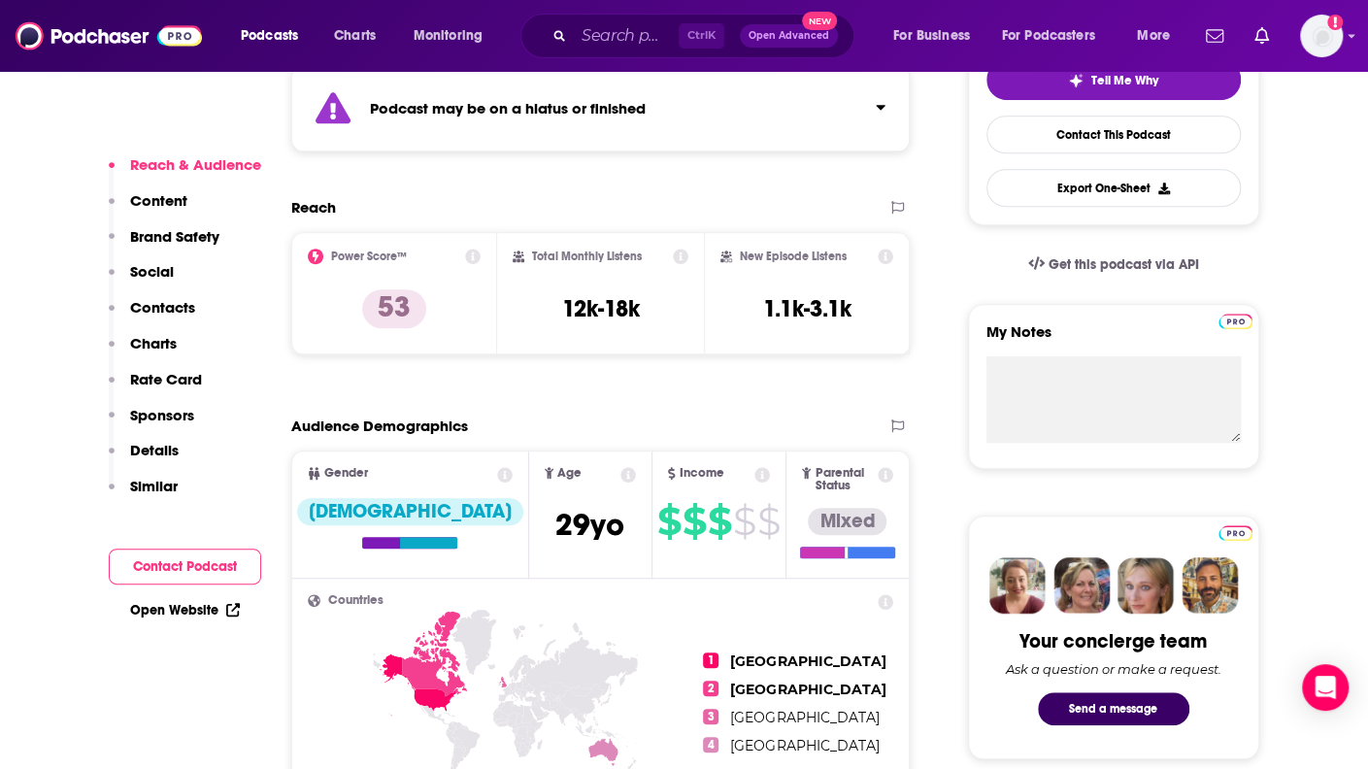
click at [880, 105] on icon "Click to expand status details" at bounding box center [881, 107] width 9 height 5
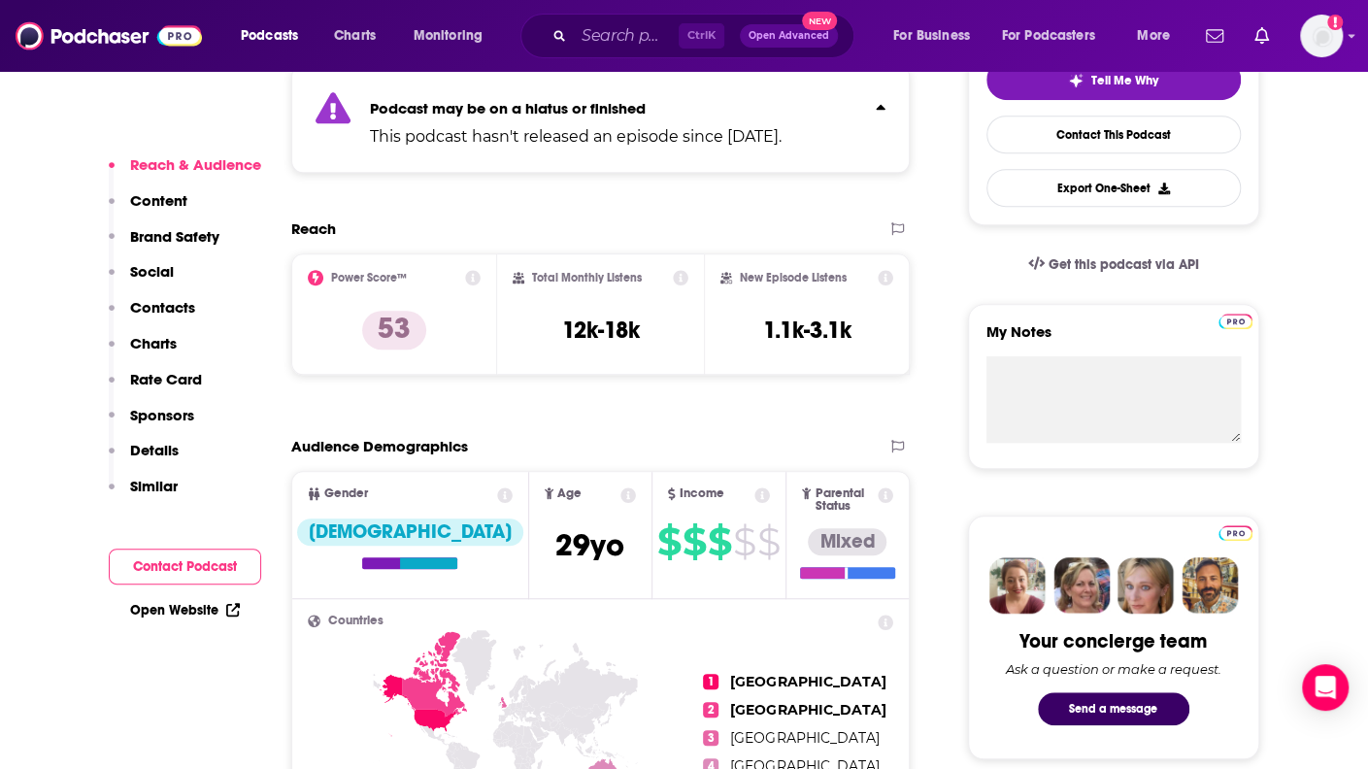
click at [883, 109] on icon "Click to expand status details" at bounding box center [881, 106] width 9 height 5
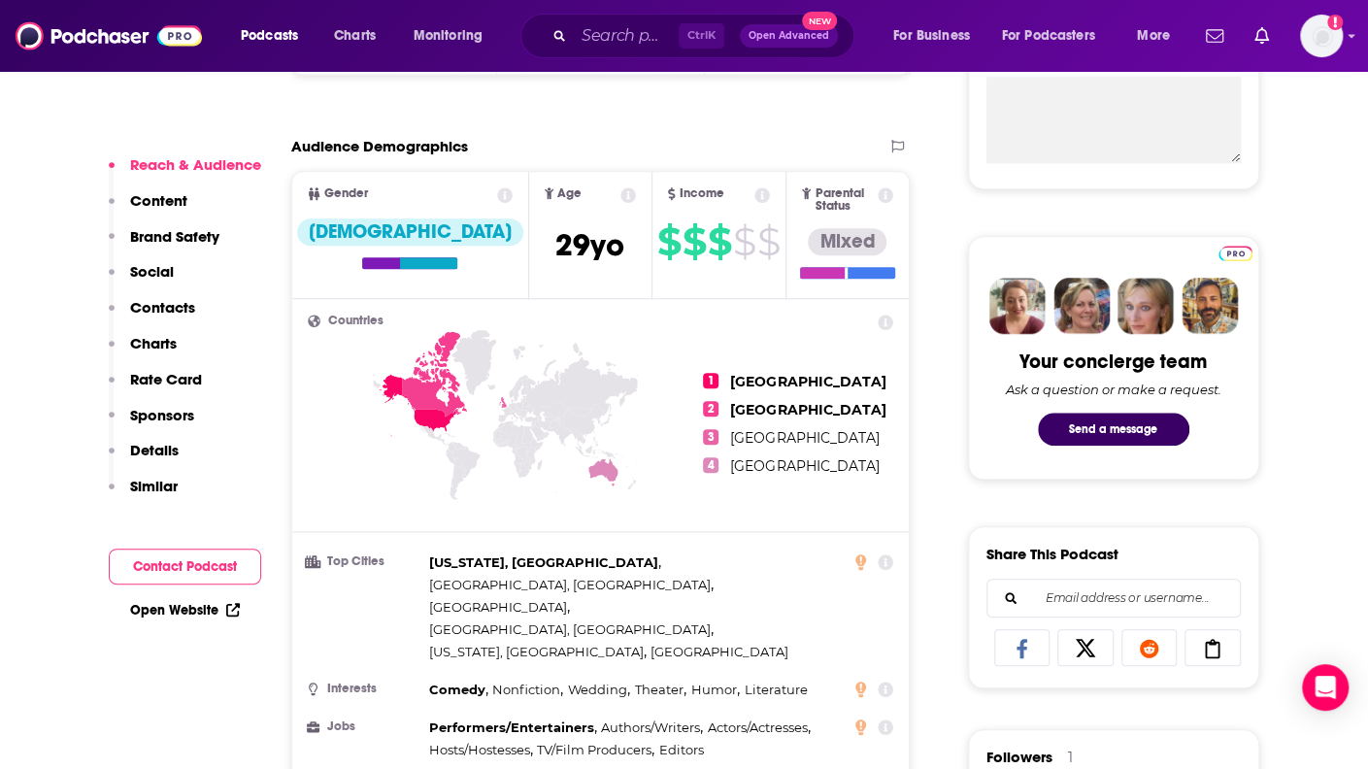
scroll to position [980, 0]
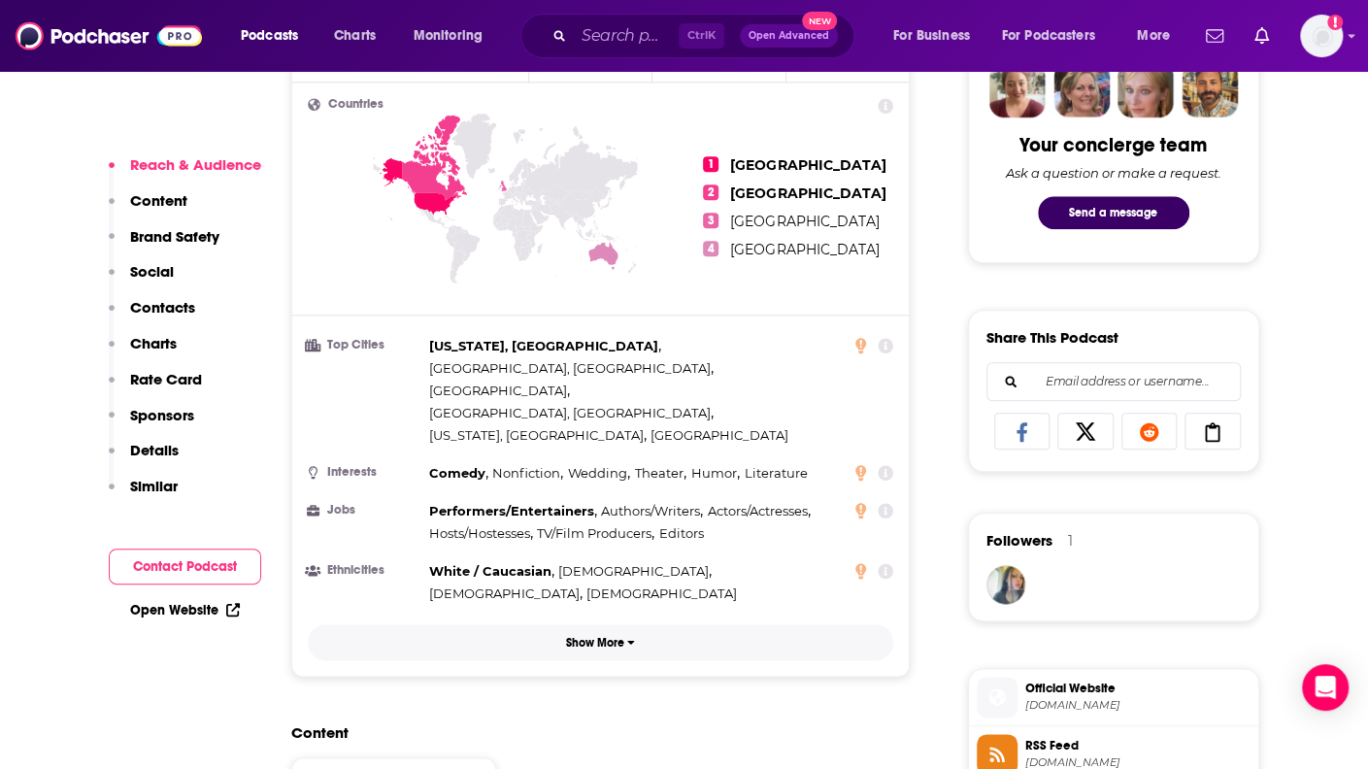
click at [608, 636] on p "Show More" at bounding box center [595, 643] width 58 height 14
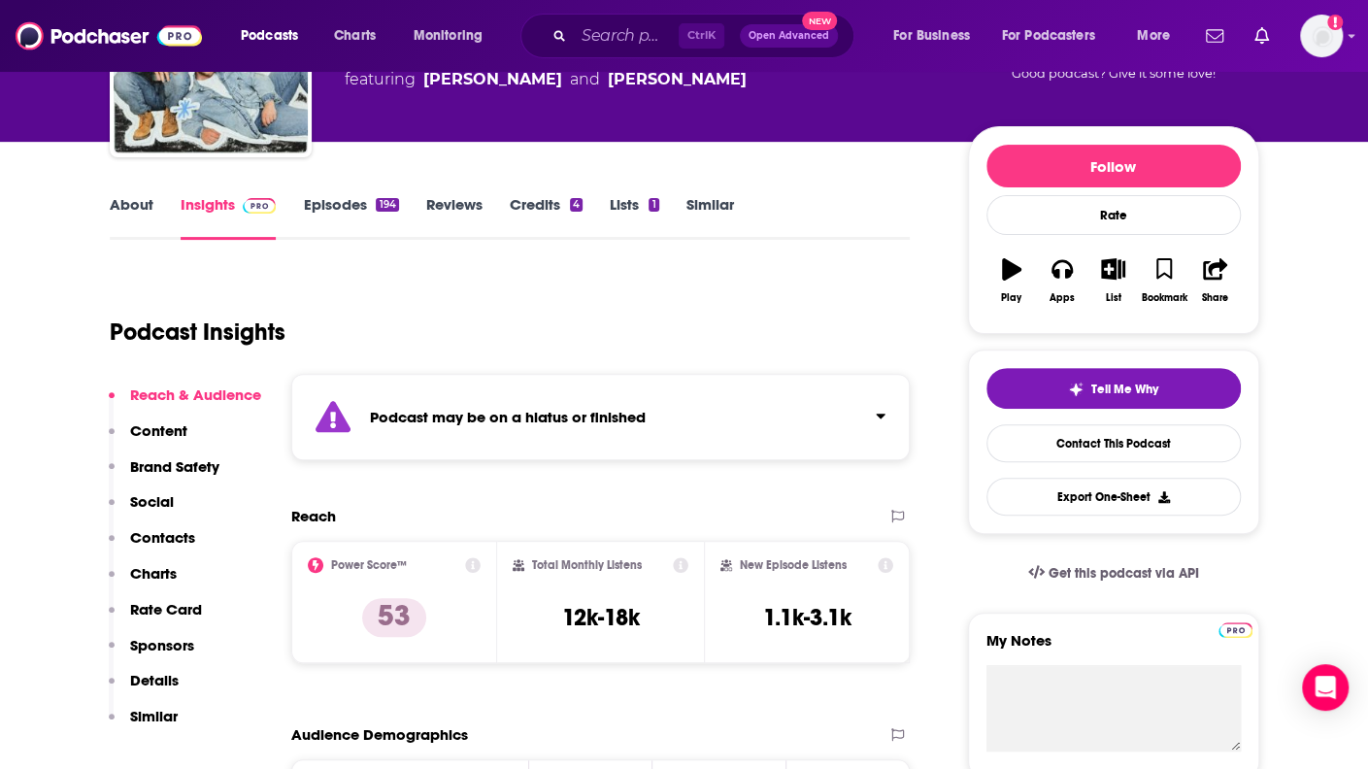
scroll to position [0, 0]
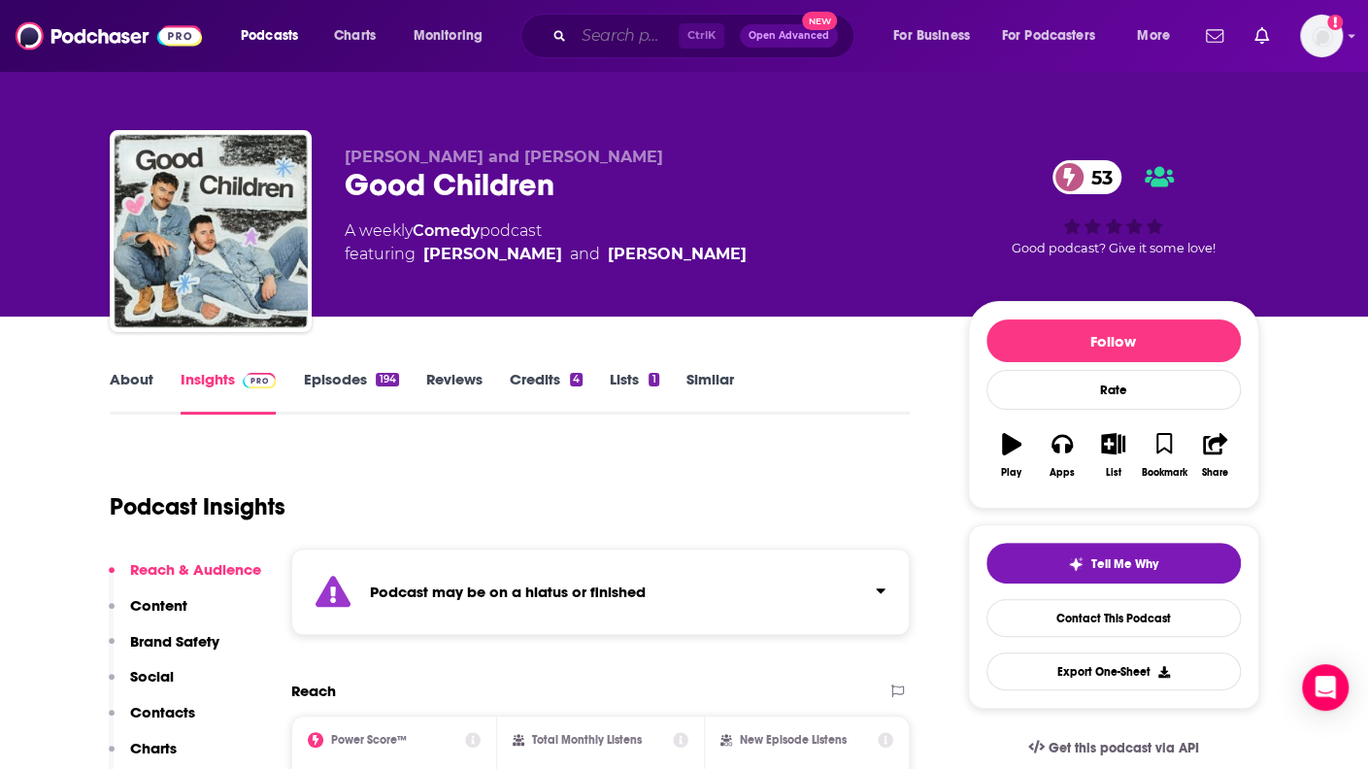
click at [613, 32] on input "Search podcasts, credits, & more..." at bounding box center [626, 35] width 105 height 31
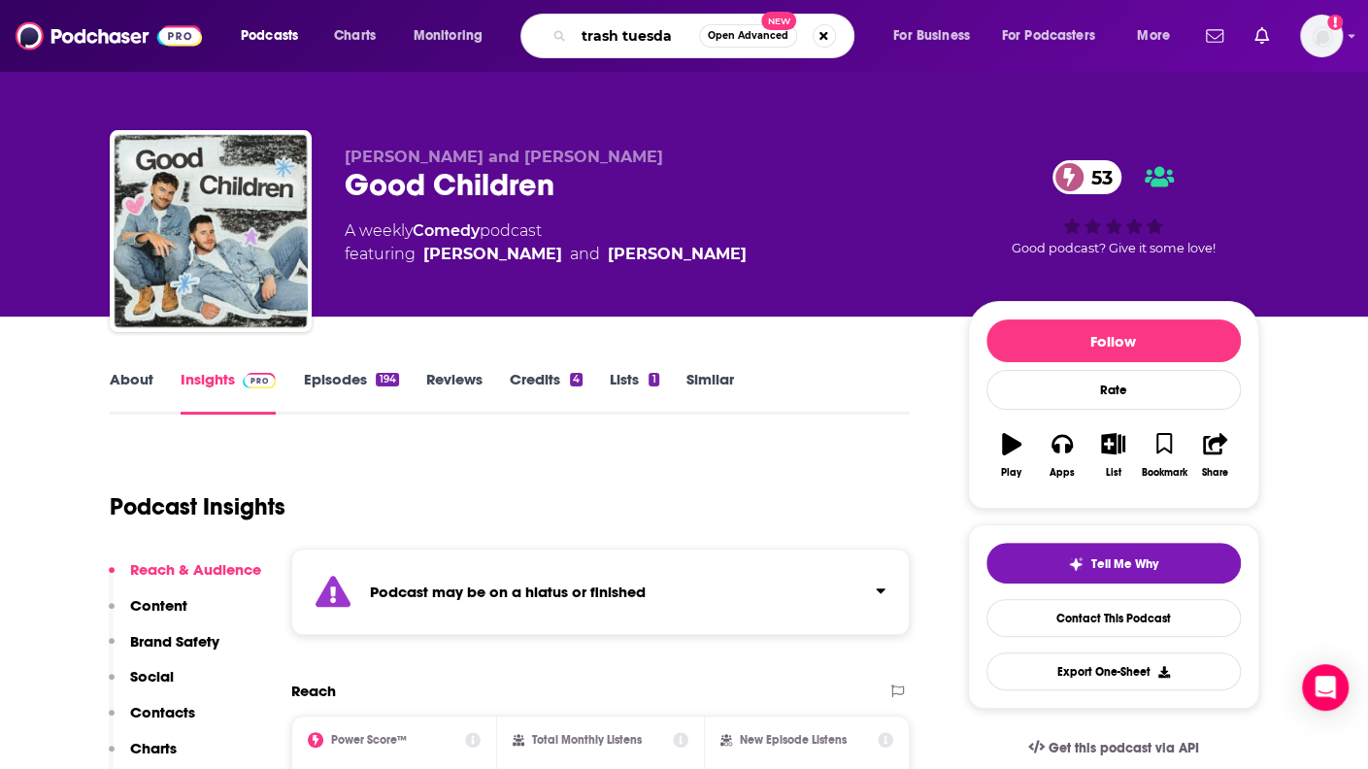
type input "trash [DATE]"
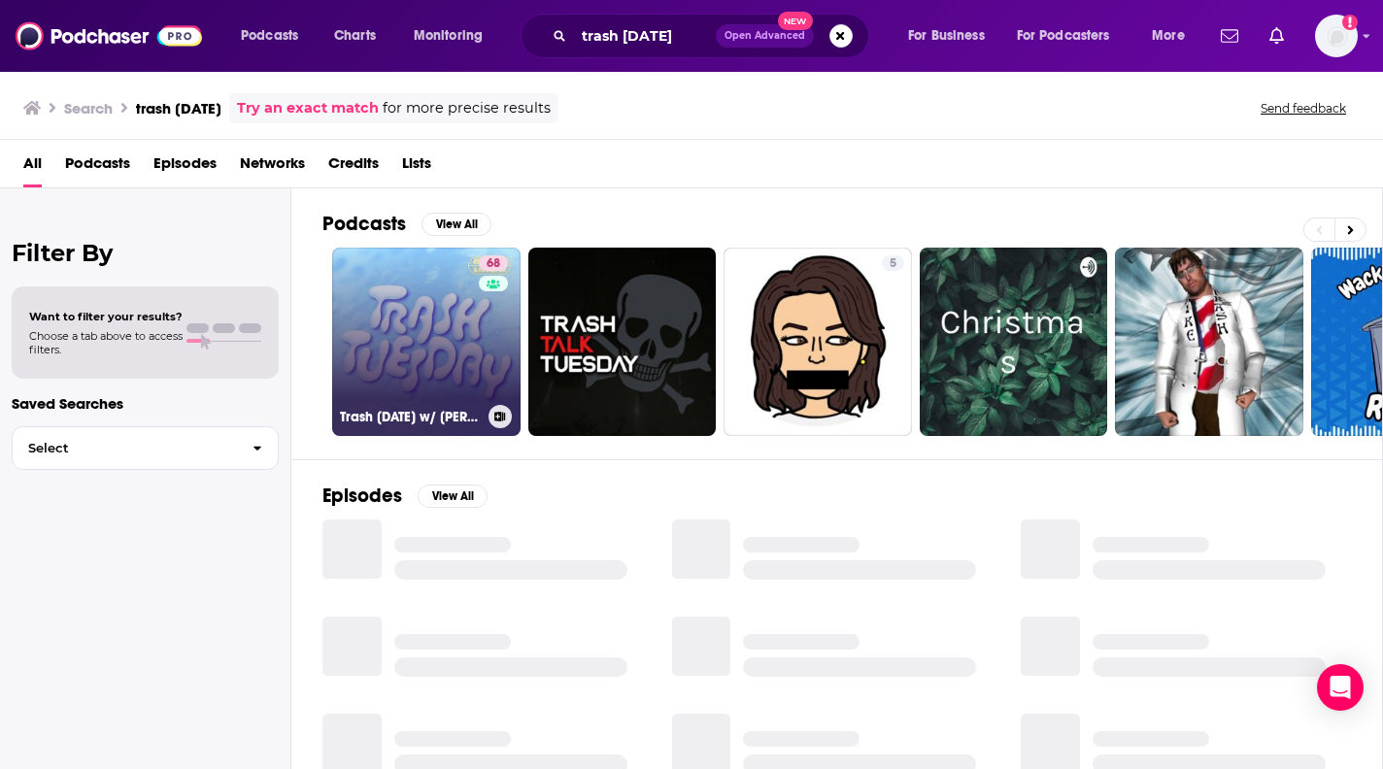
click at [427, 316] on link "68 Trash [DATE] w/ [PERSON_NAME] & [PERSON_NAME]" at bounding box center [426, 342] width 188 height 188
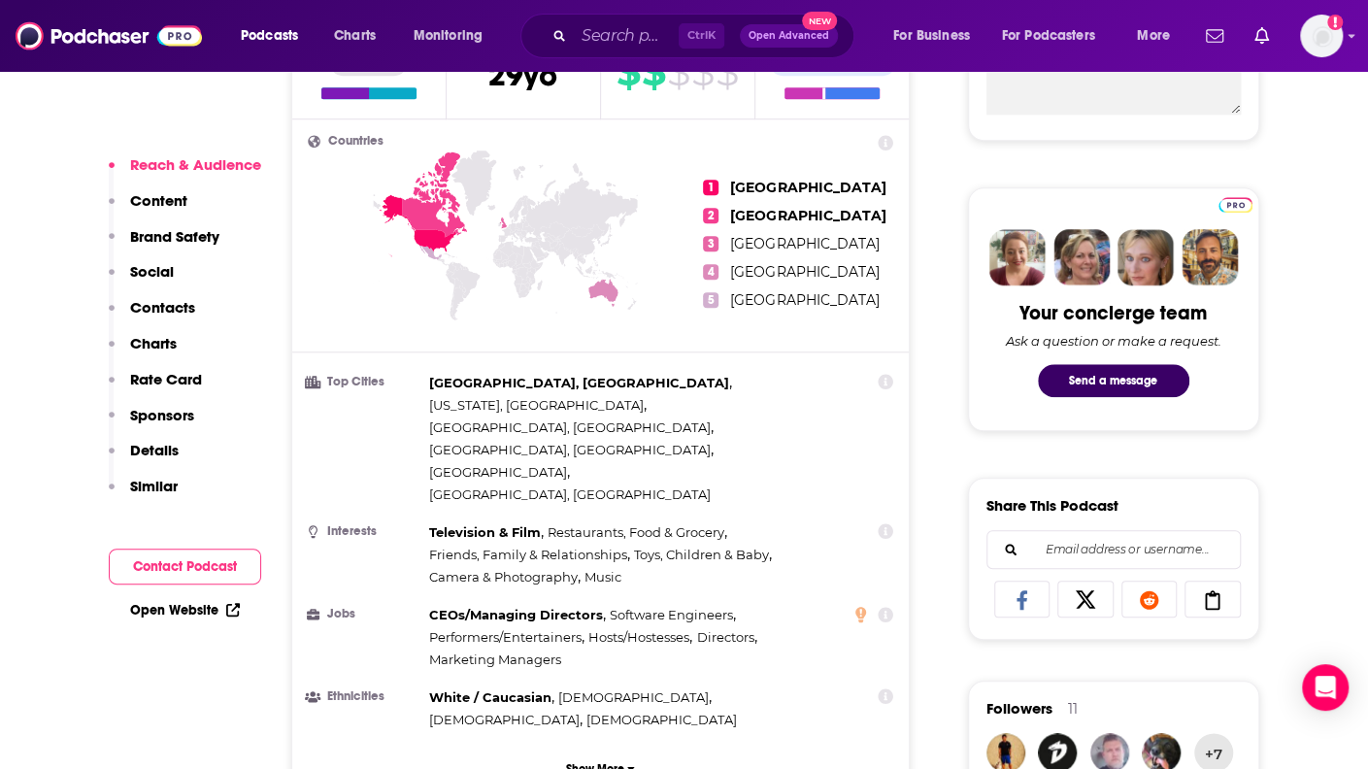
scroll to position [813, 0]
click at [590, 761] on p "Show More" at bounding box center [595, 768] width 58 height 14
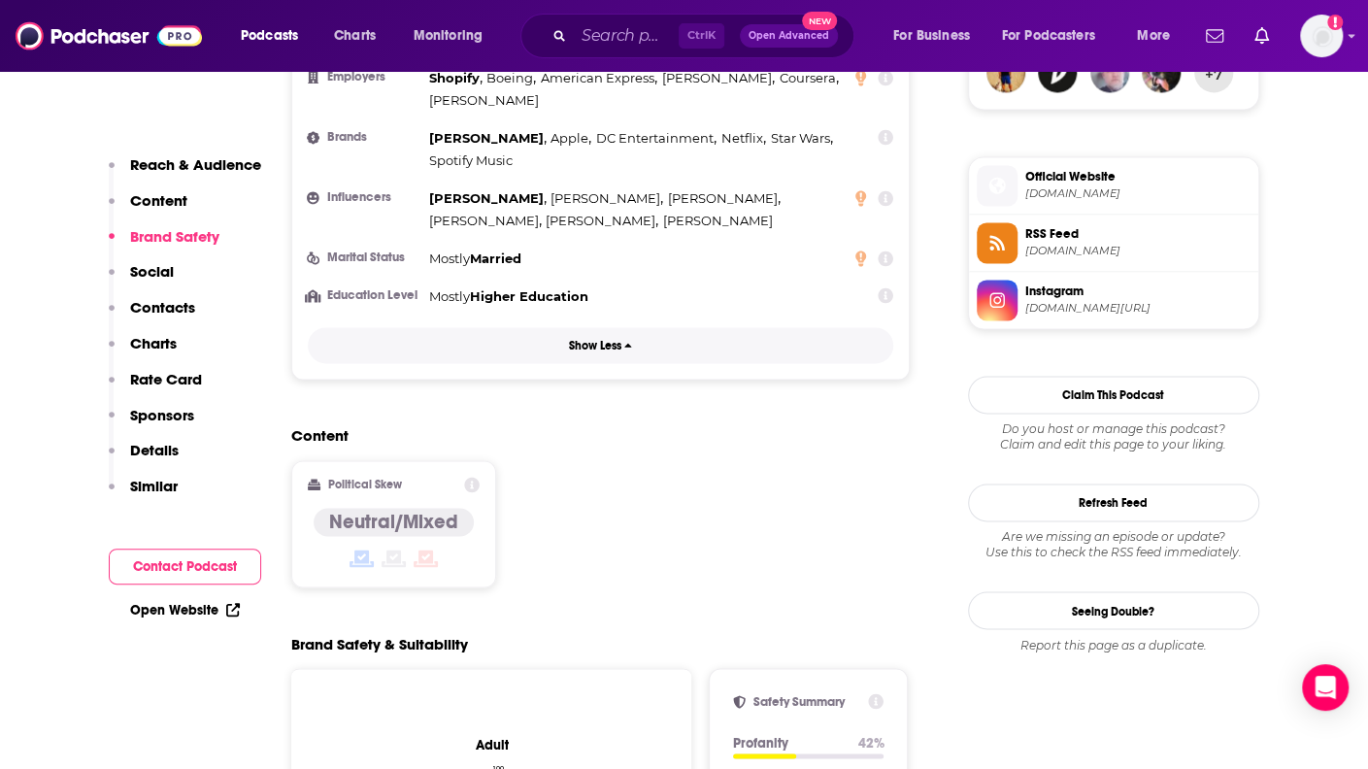
scroll to position [1873, 0]
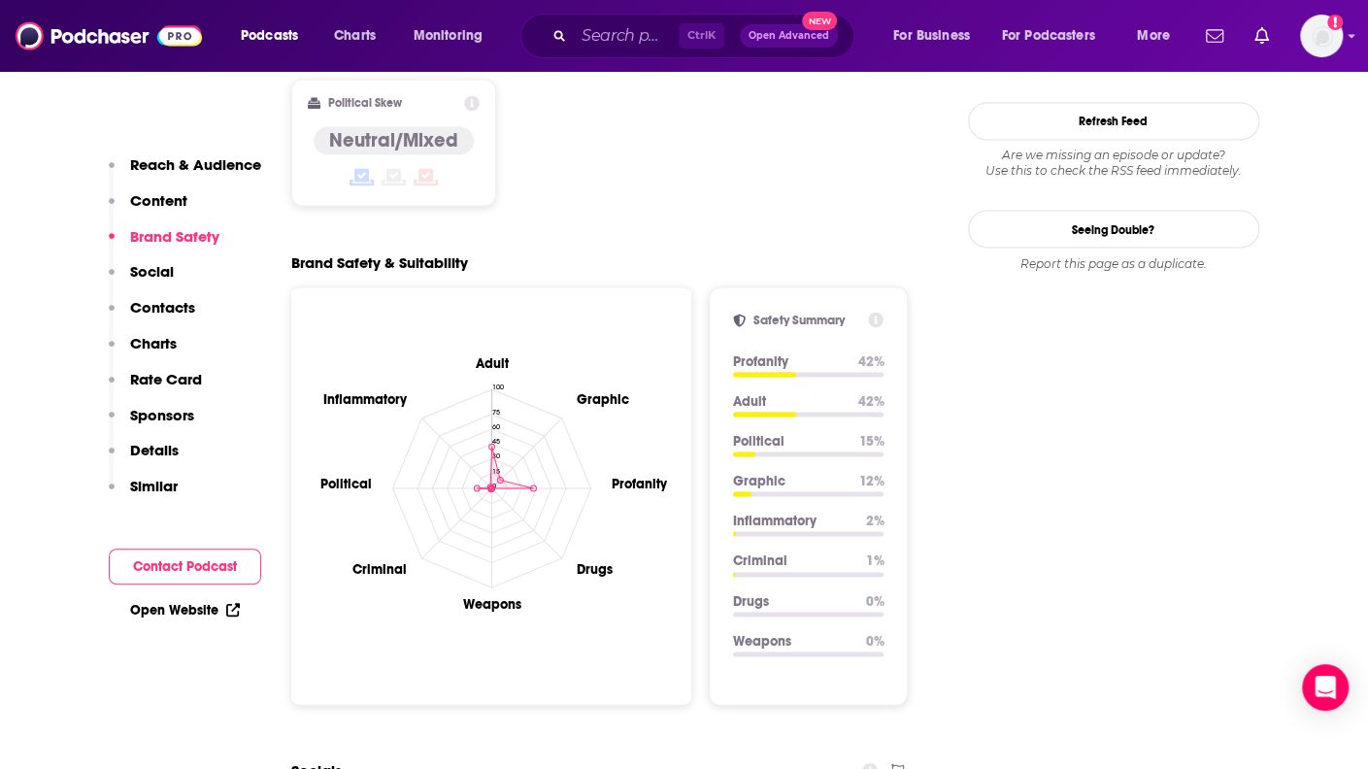
click at [476, 485] on circle at bounding box center [477, 488] width 6 height 6
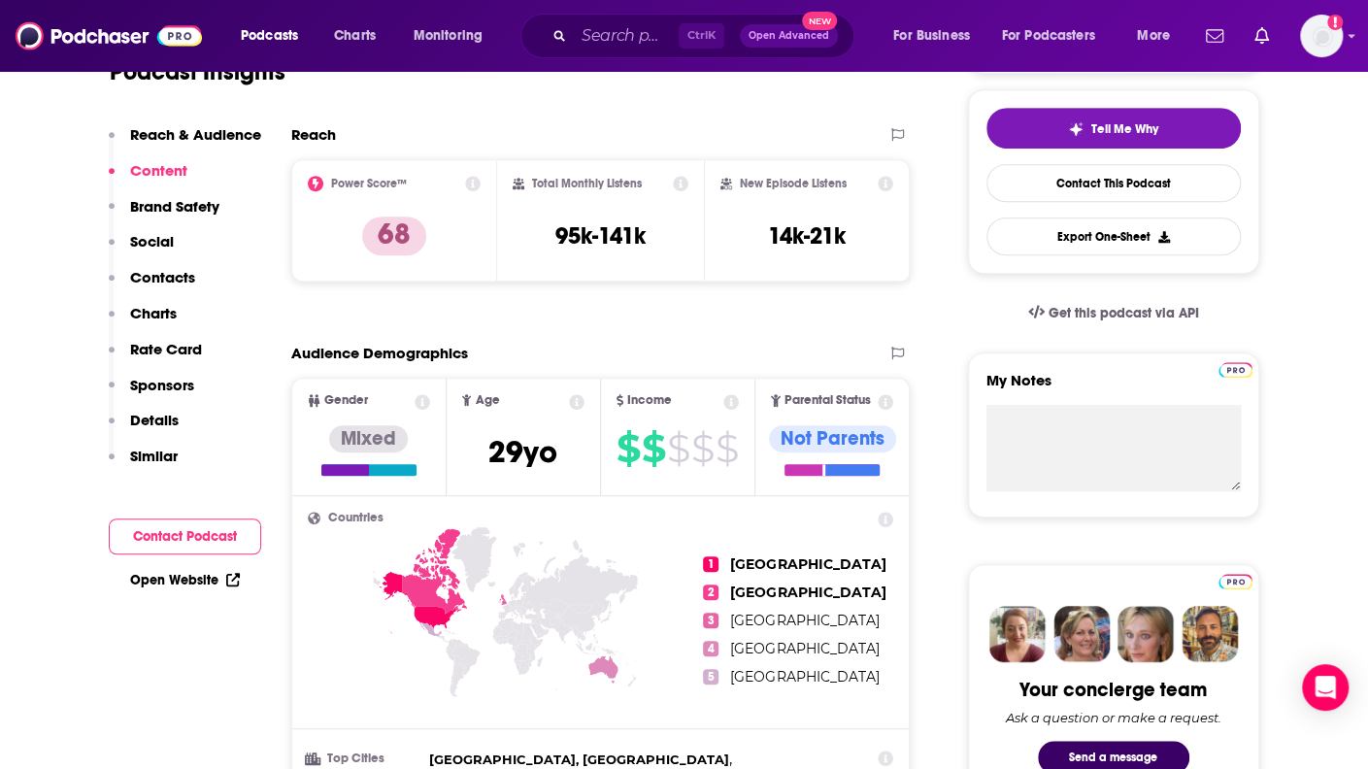
scroll to position [0, 0]
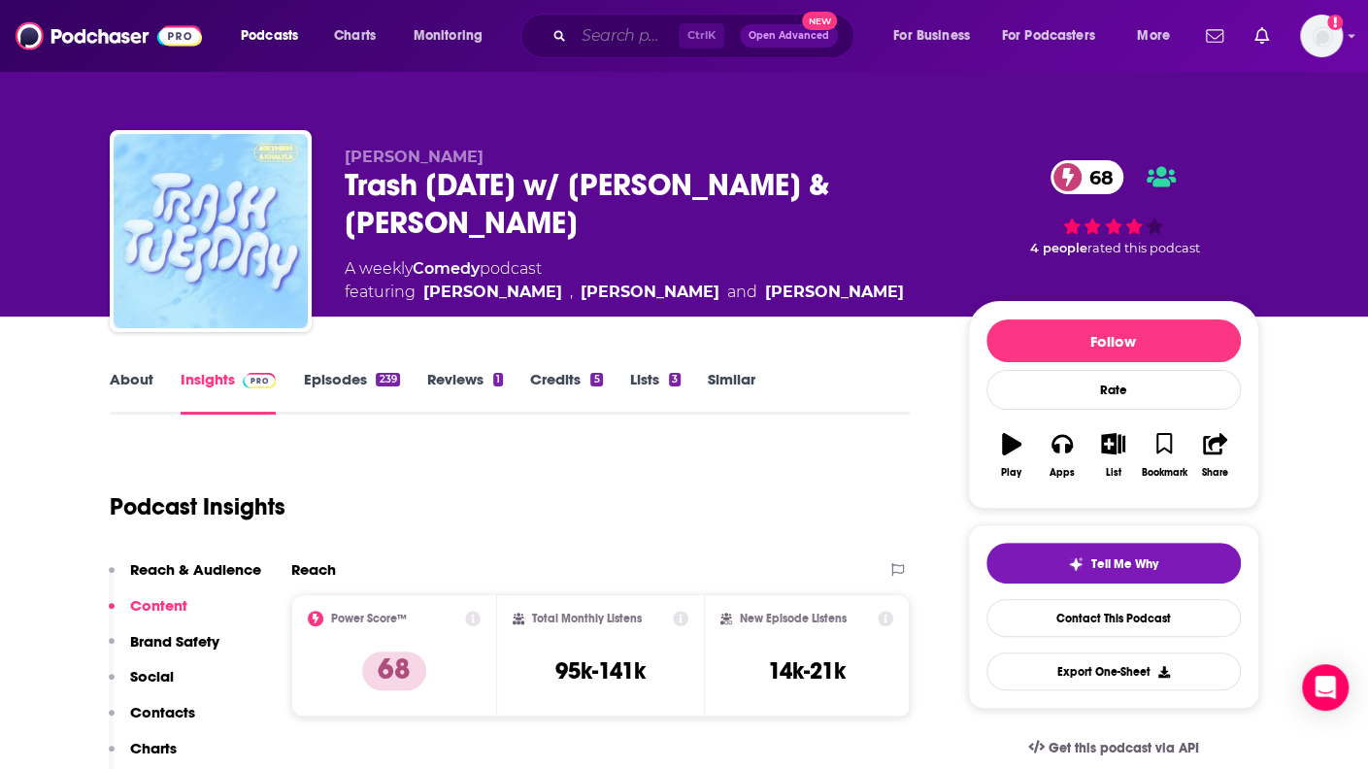
click at [596, 42] on input "Search podcasts, credits, & more..." at bounding box center [626, 35] width 105 height 31
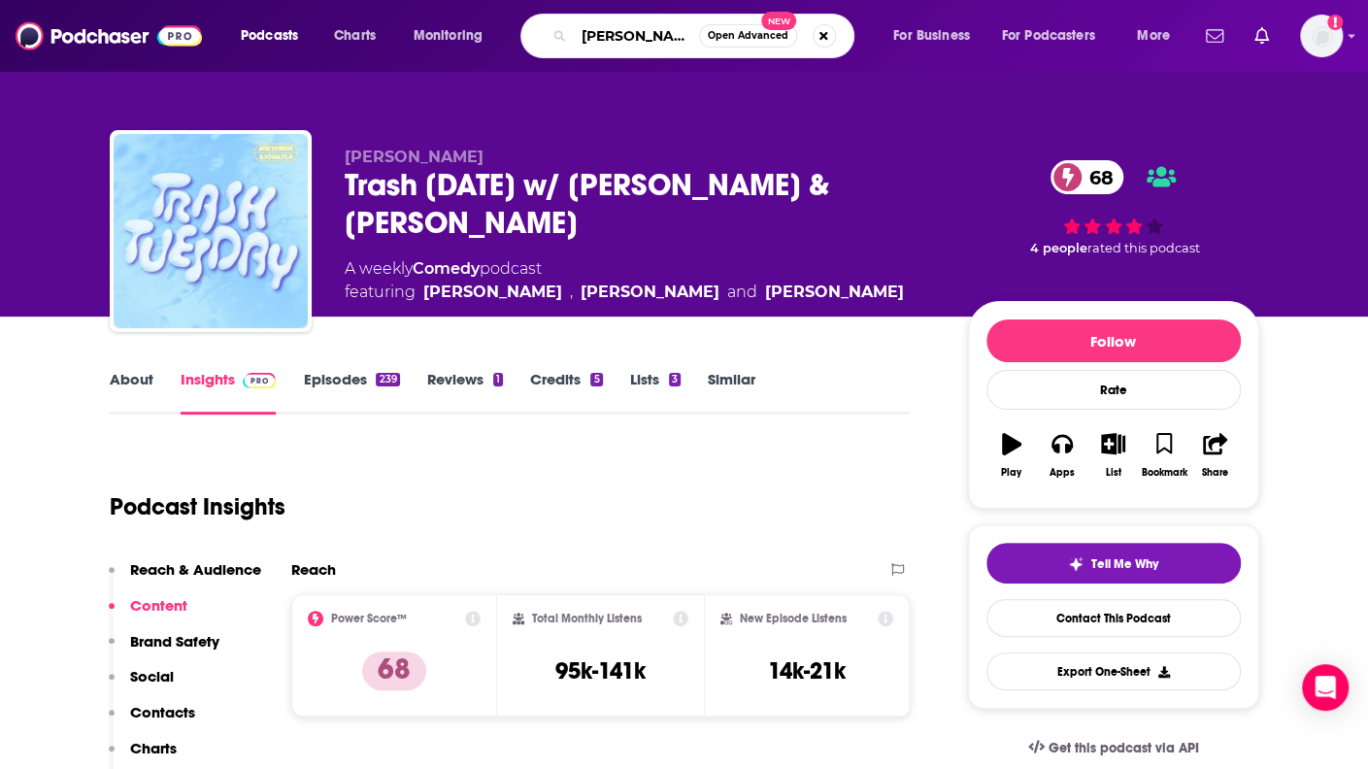
type input "[PERSON_NAME]"
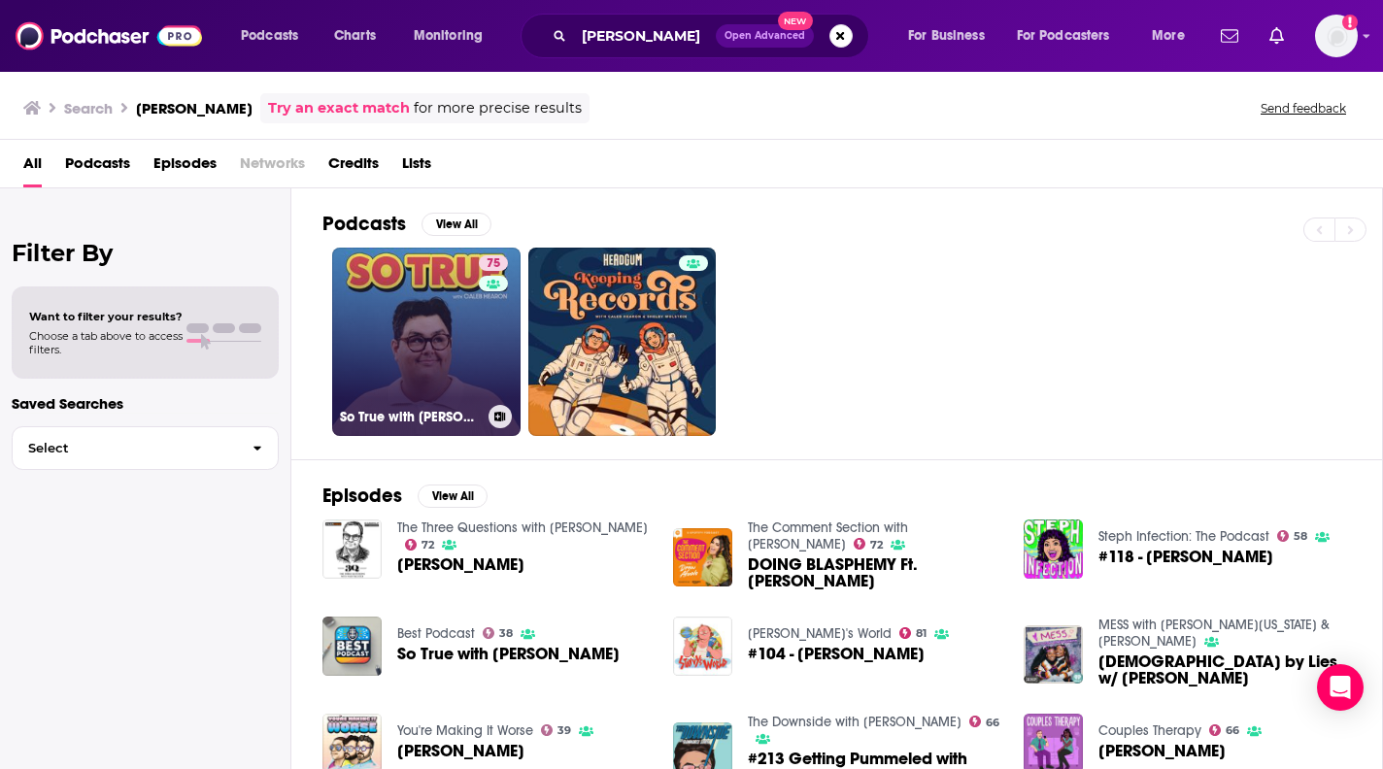
click at [442, 314] on link "75 So True with [PERSON_NAME]" at bounding box center [426, 342] width 188 height 188
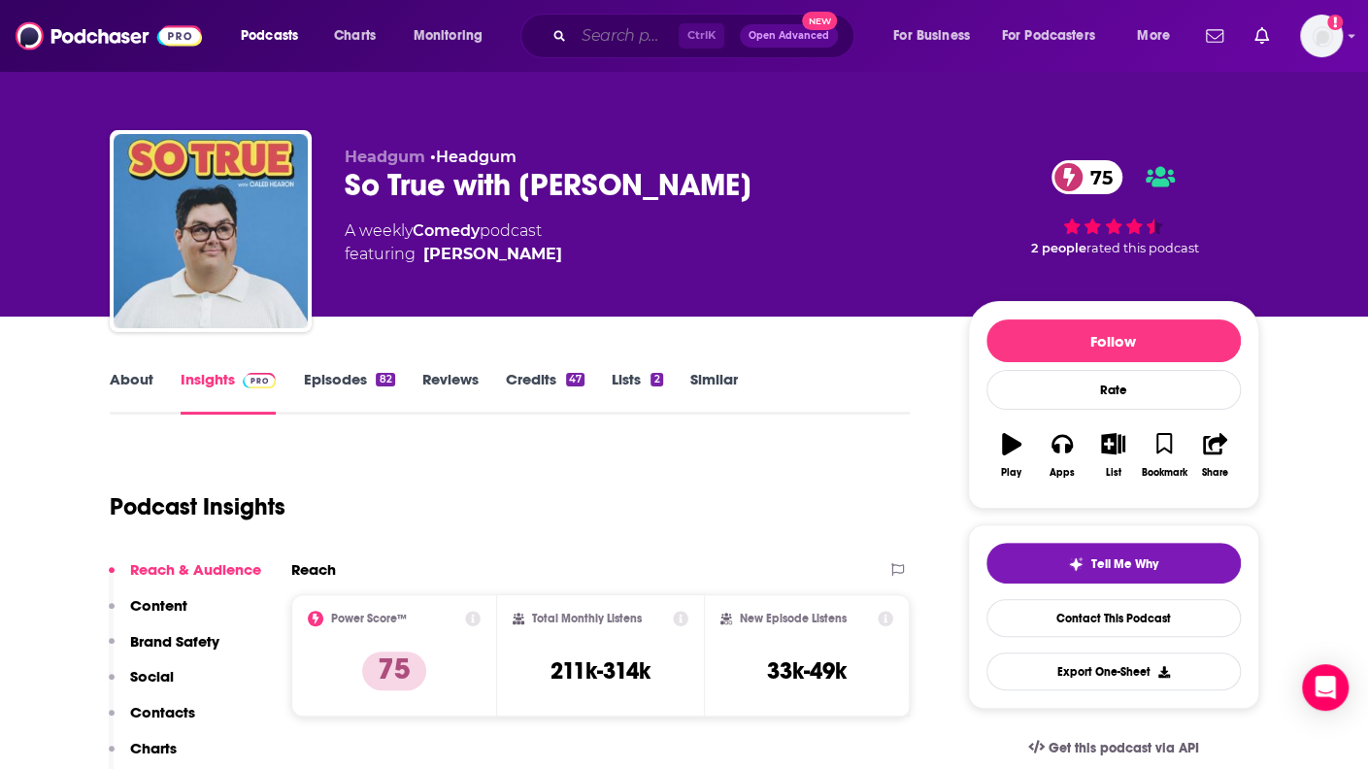
click at [603, 36] on input "Search podcasts, credits, & more..." at bounding box center [626, 35] width 105 height 31
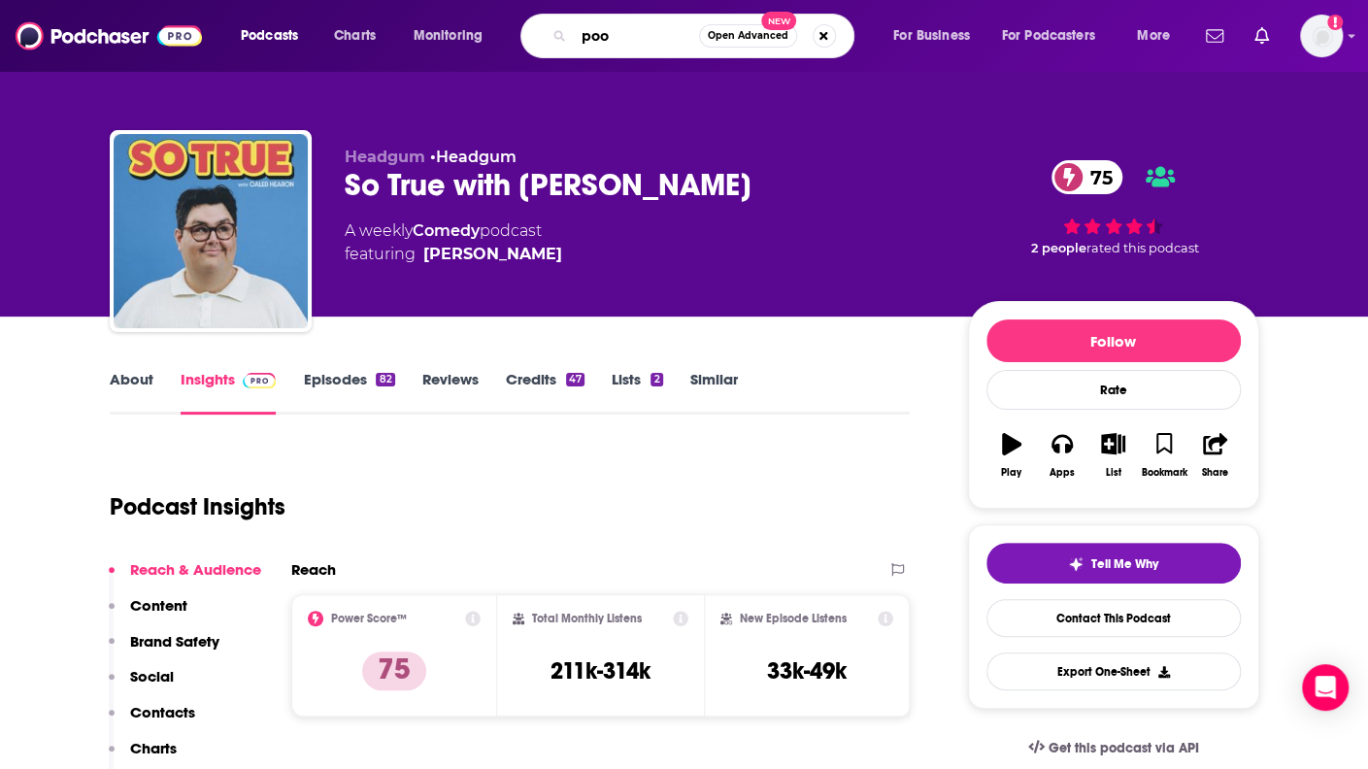
type input "poog"
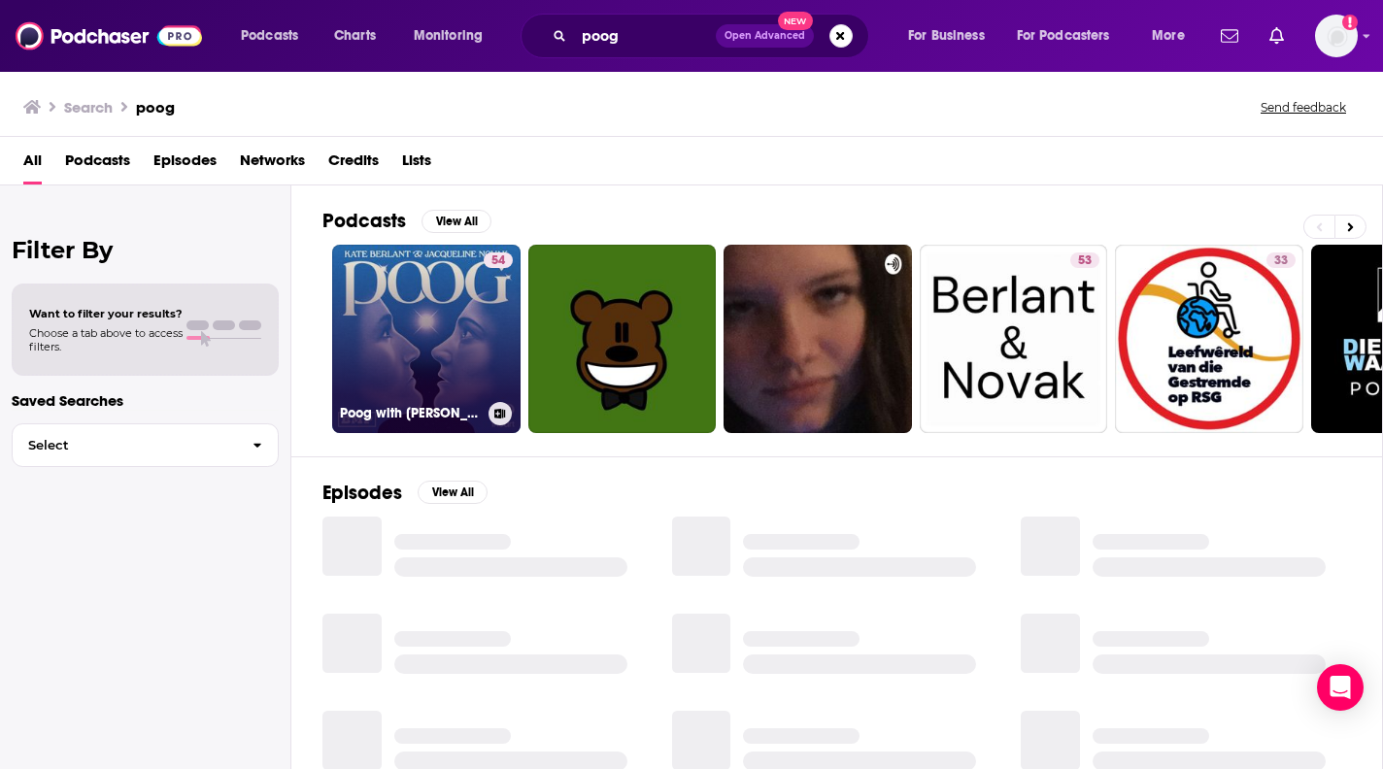
click at [442, 323] on link "54 Poog with [PERSON_NAME] and [PERSON_NAME]" at bounding box center [426, 339] width 188 height 188
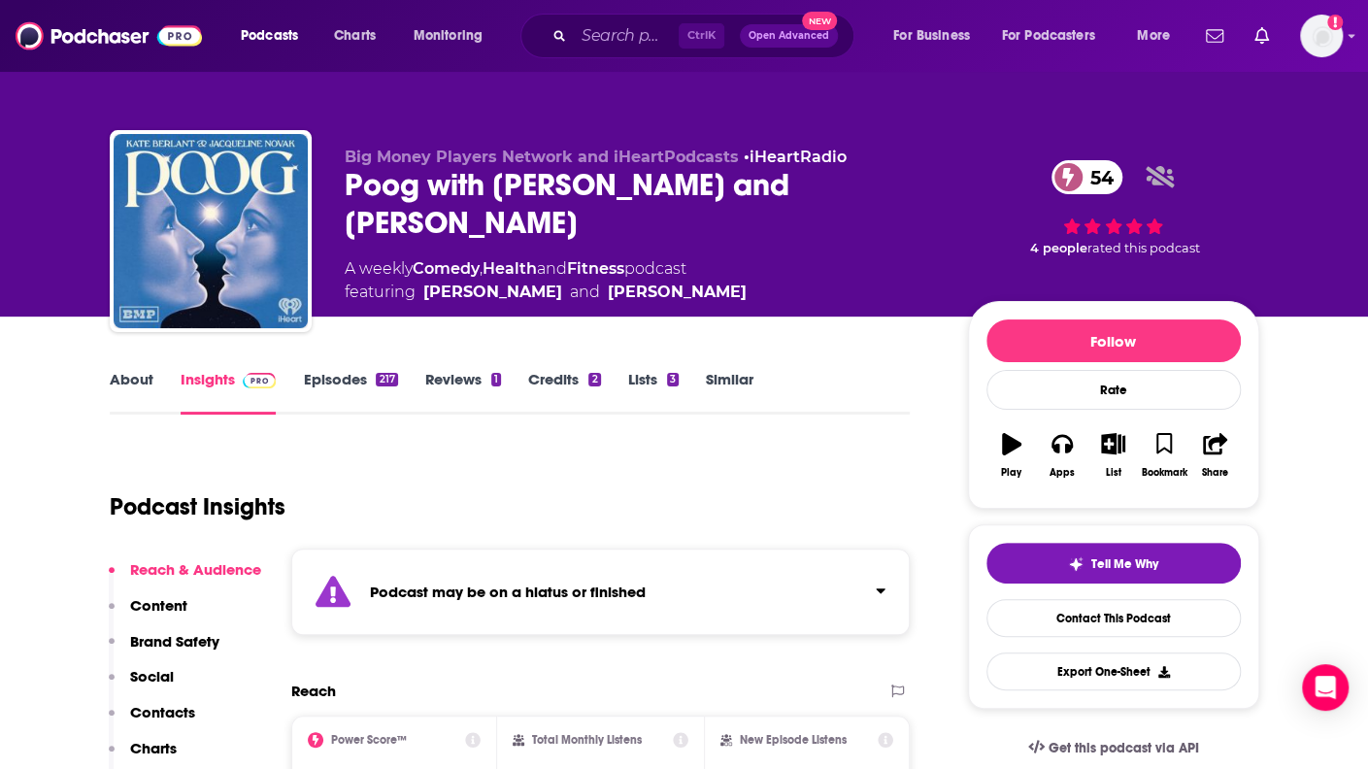
scroll to position [344, 0]
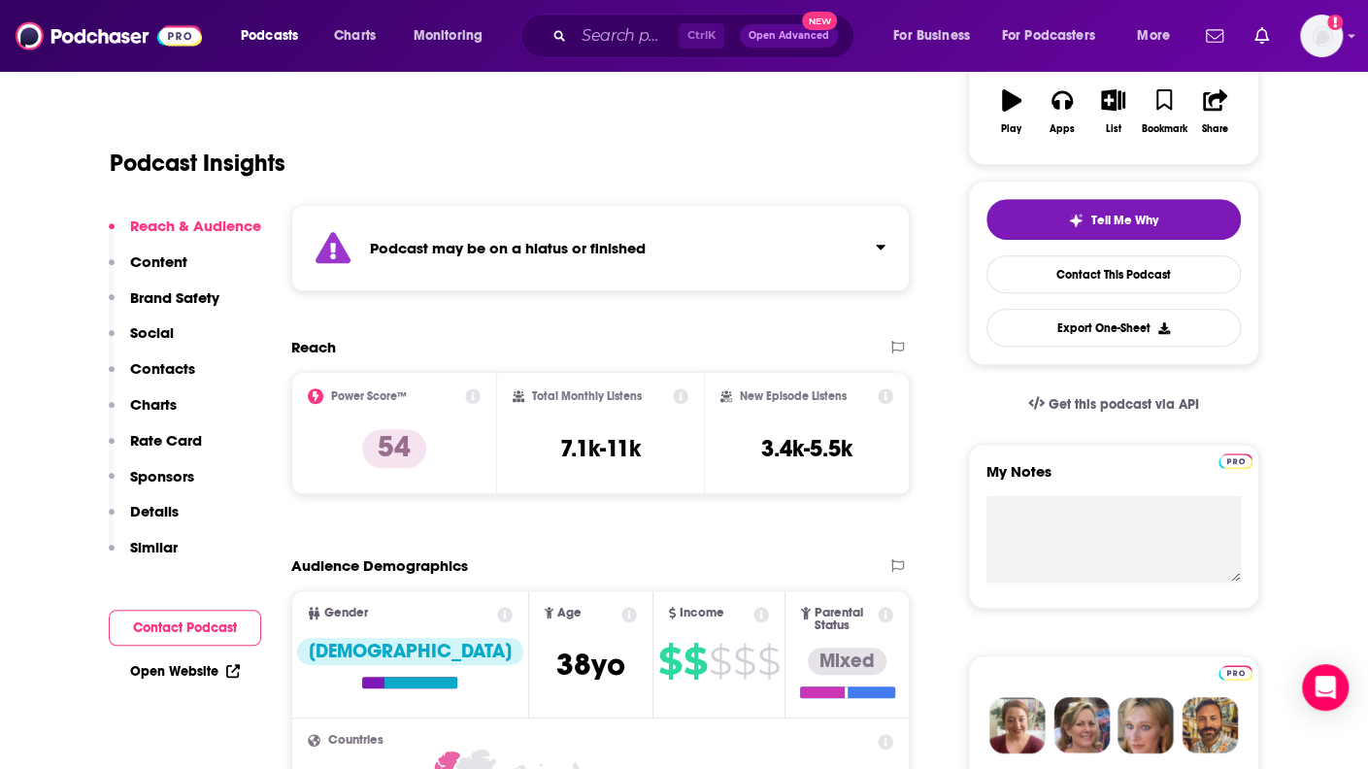
click at [886, 251] on div "Podcast may be on a hiatus or finished" at bounding box center [601, 248] width 620 height 86
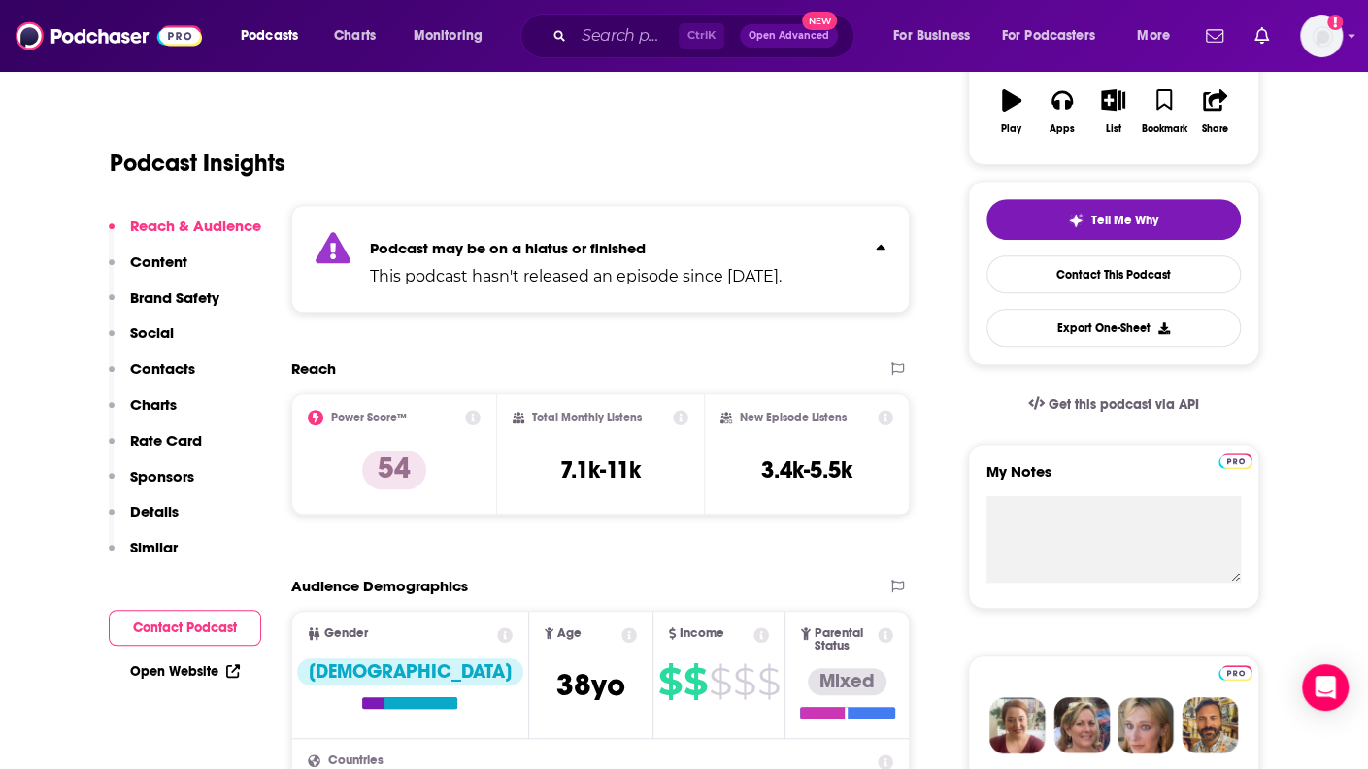
click at [886, 251] on div "Podcast may be on a hiatus or finished This podcast hasn't released an episode …" at bounding box center [601, 259] width 620 height 108
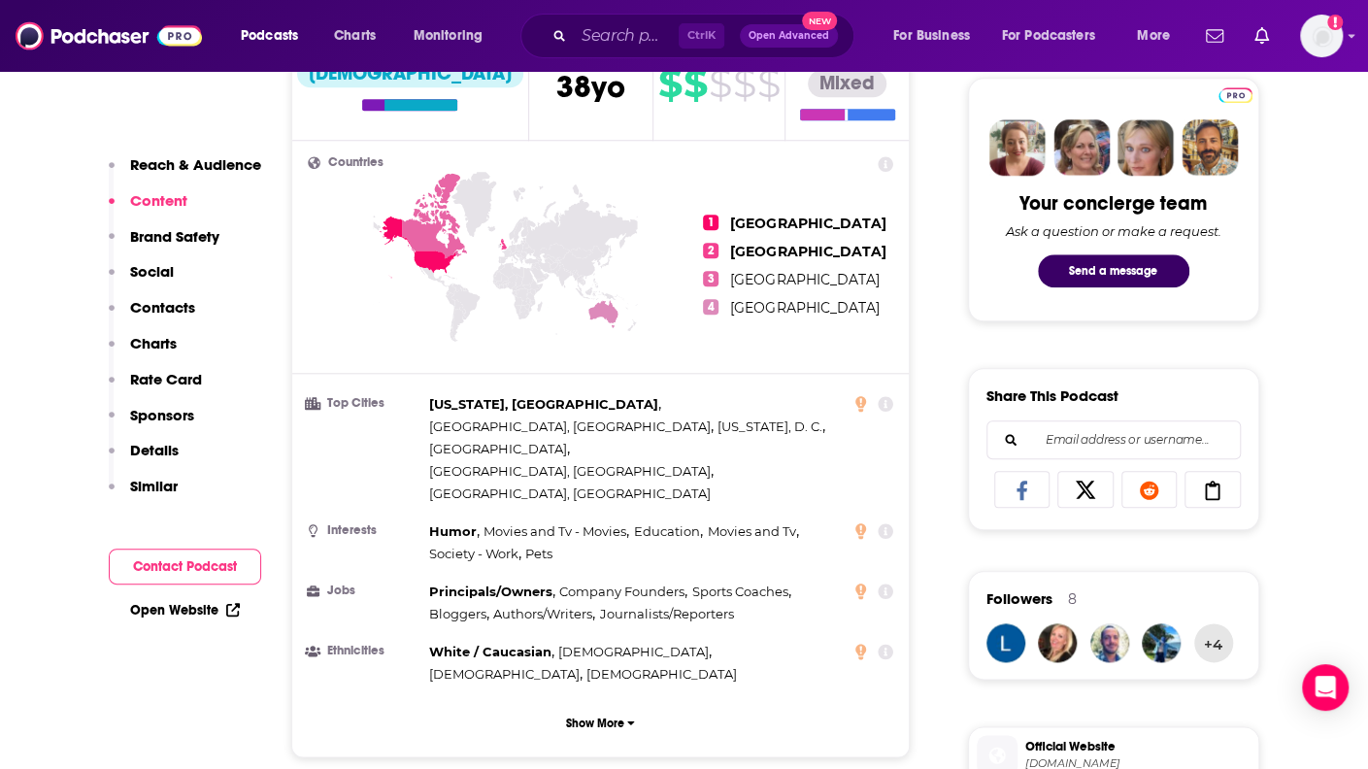
scroll to position [0, 0]
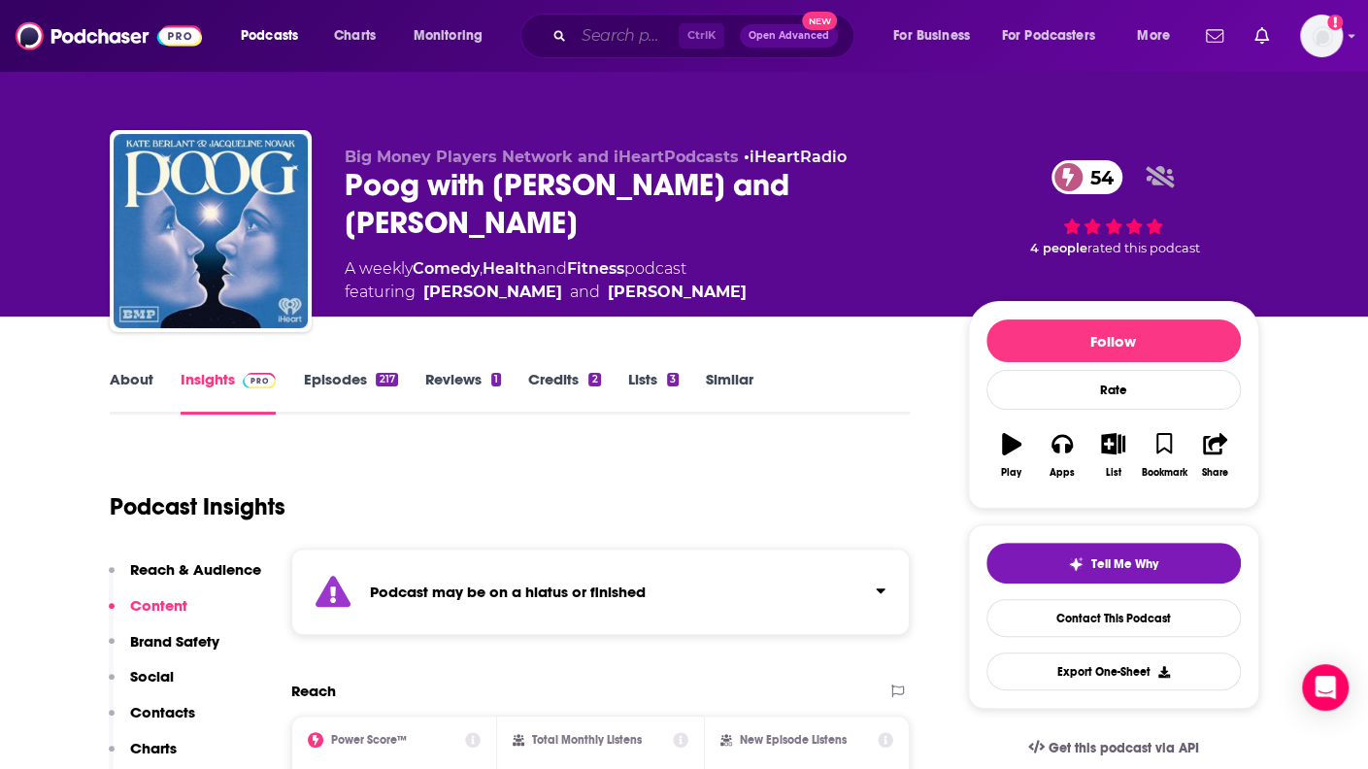
click at [596, 23] on input "Search podcasts, credits, & more..." at bounding box center [626, 35] width 105 height 31
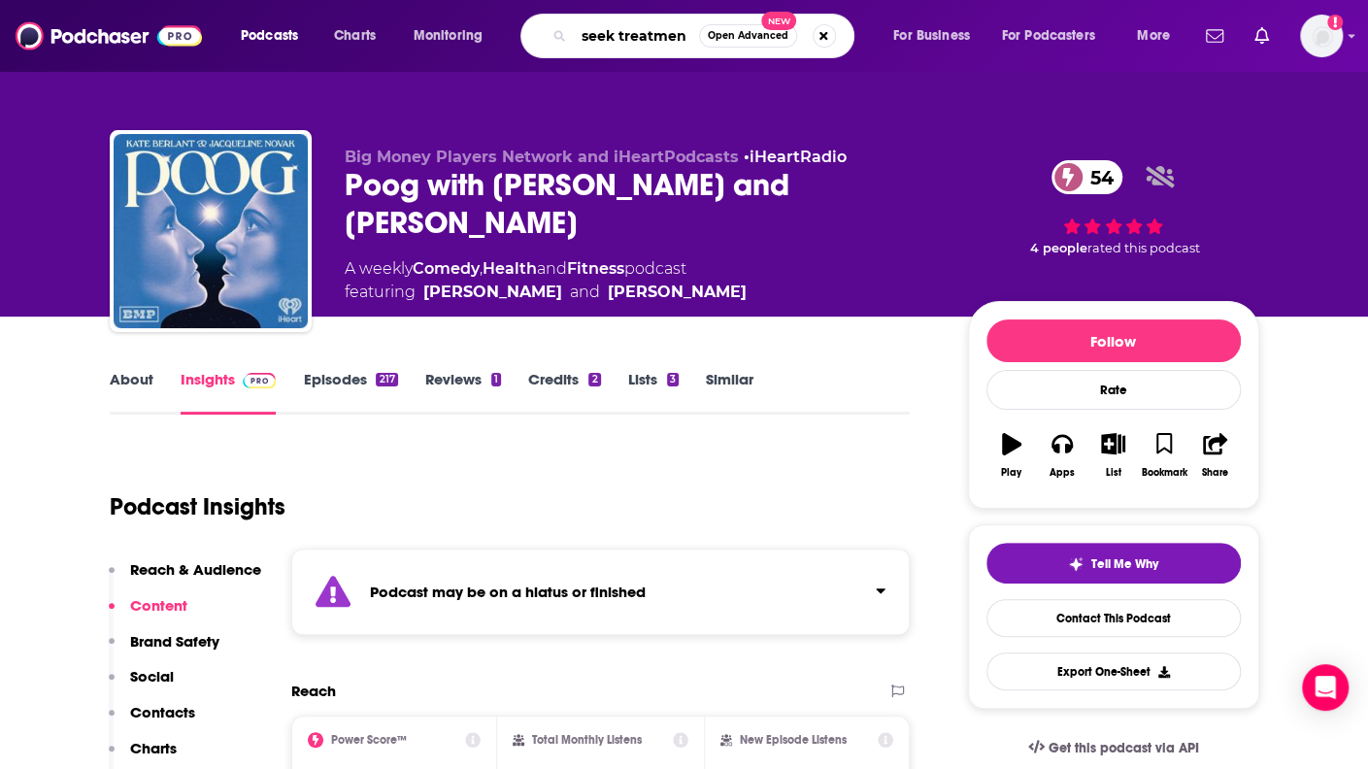
type input "seek treatment"
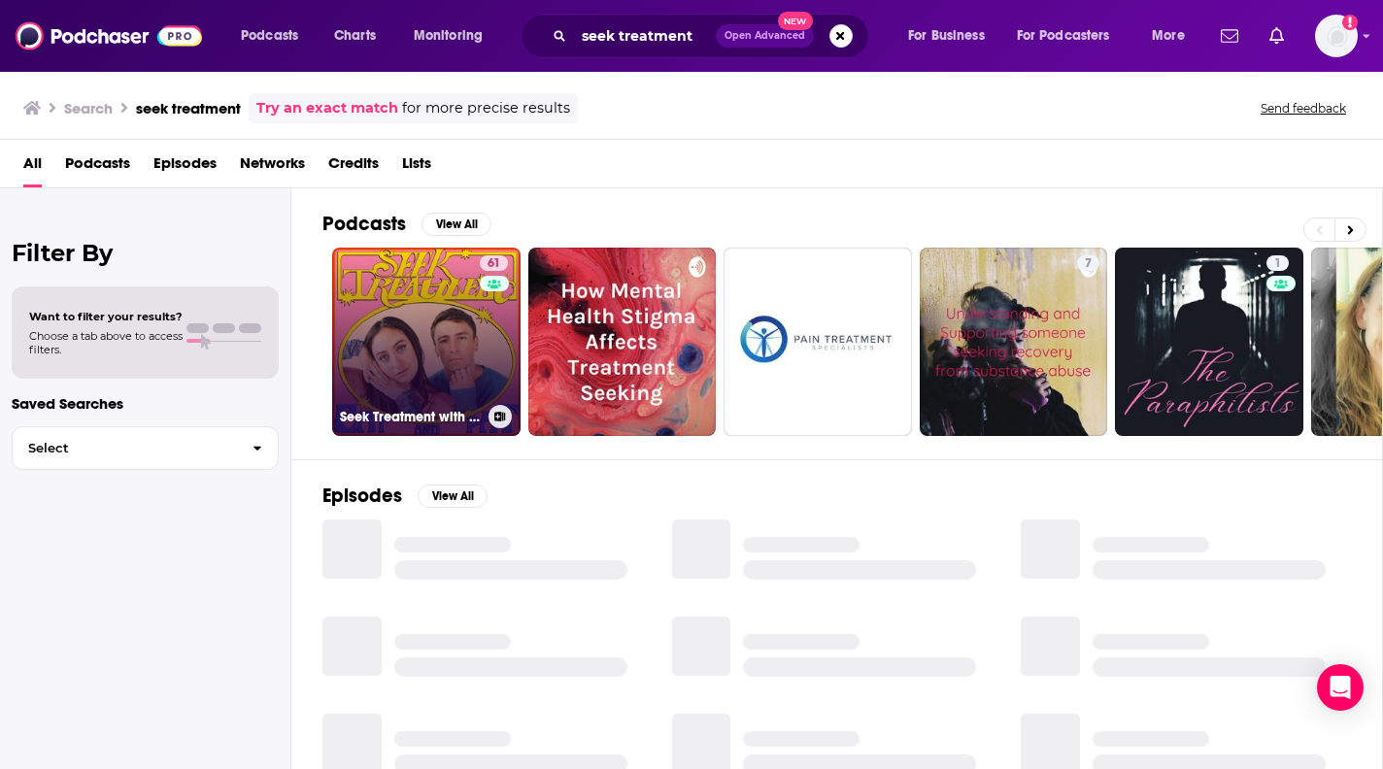
click at [432, 336] on link "61 Seek Treatment with Cat & Pat" at bounding box center [426, 342] width 188 height 188
